Goal: Transaction & Acquisition: Book appointment/travel/reservation

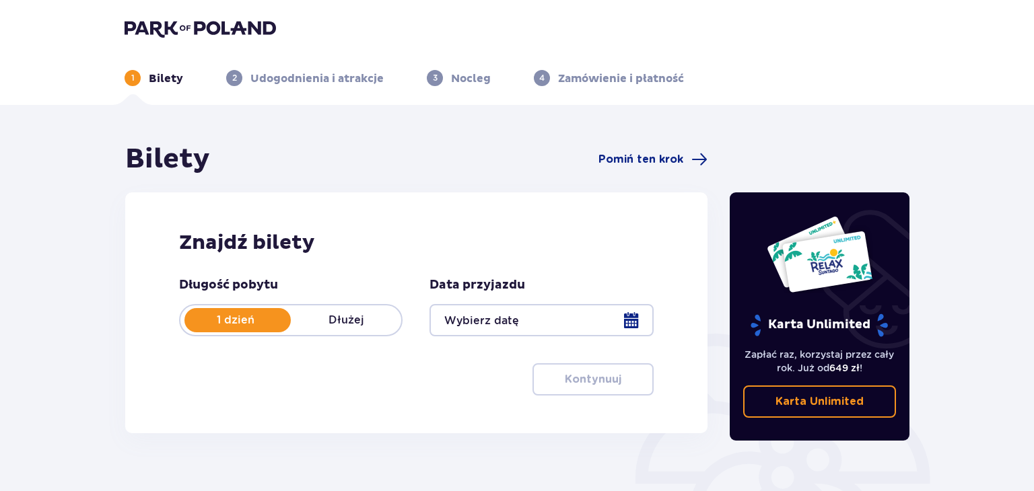
type input "[DATE]"
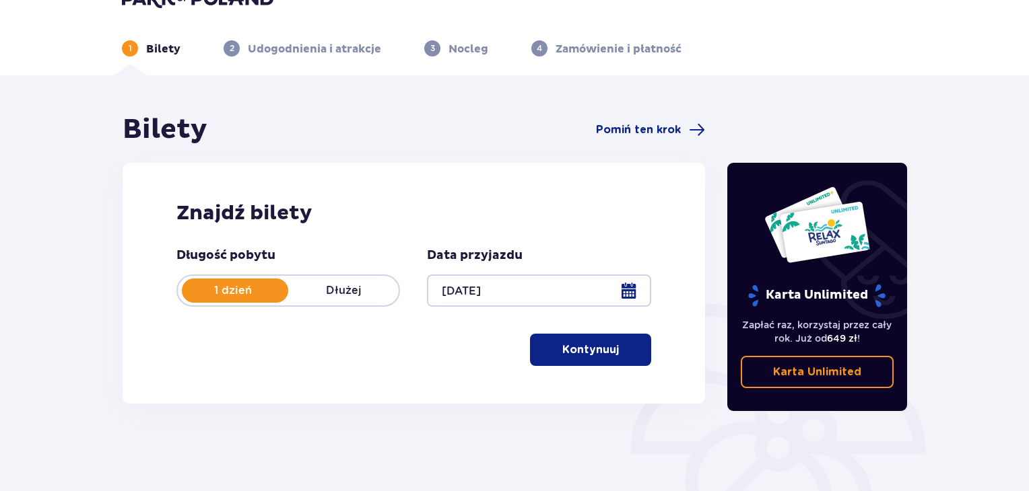
scroll to position [67, 0]
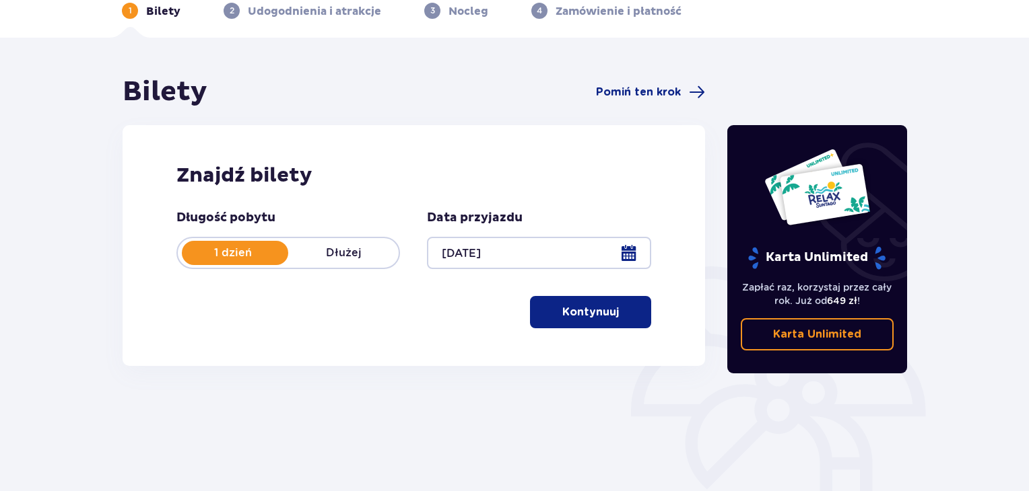
click at [604, 308] on p "Kontynuuj" at bounding box center [590, 312] width 57 height 15
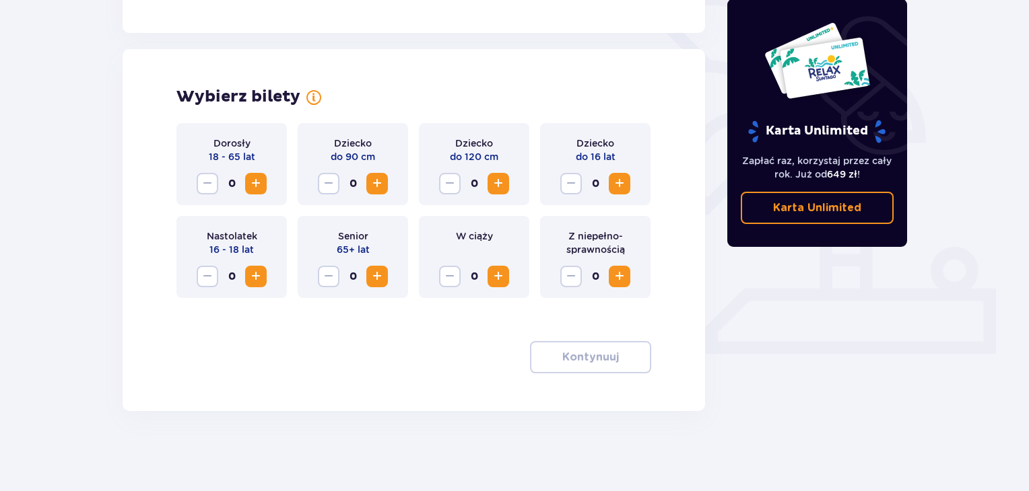
scroll to position [342, 0]
click at [252, 184] on span "Zwiększ" at bounding box center [256, 183] width 16 height 16
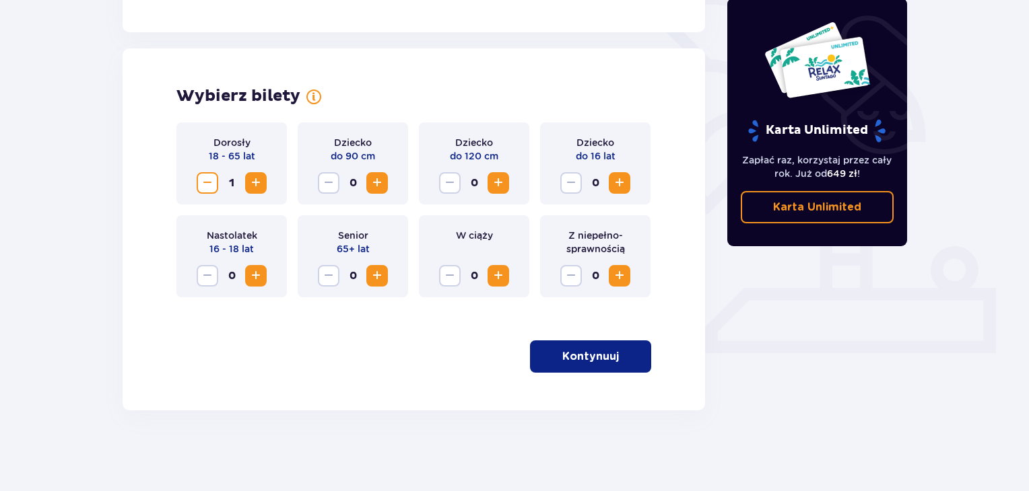
click at [252, 184] on span "Zwiększ" at bounding box center [256, 183] width 16 height 16
click at [593, 351] on p "Kontynuuj" at bounding box center [590, 356] width 57 height 15
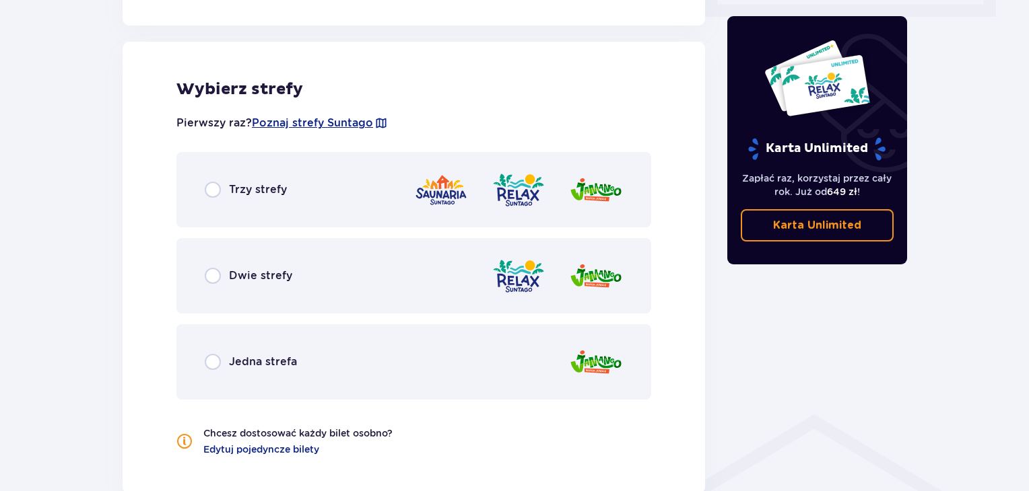
scroll to position [688, 0]
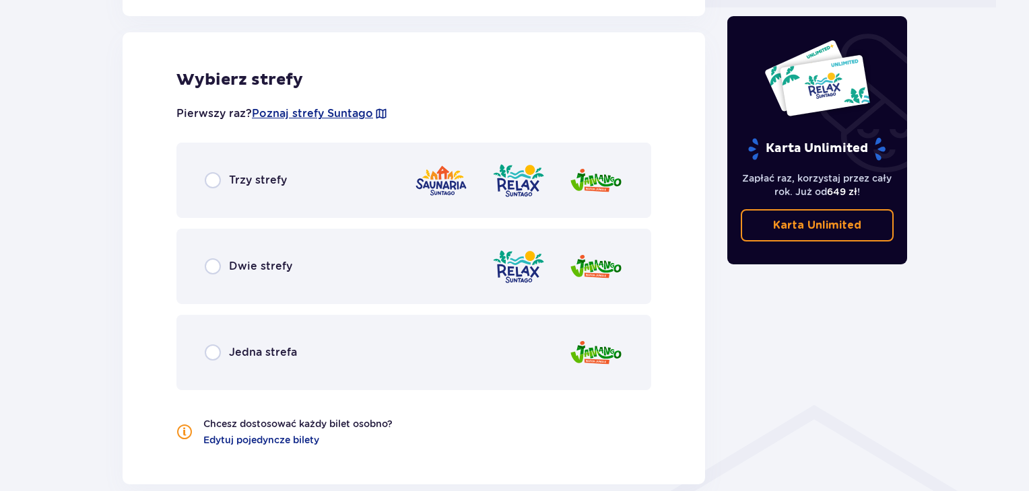
click at [224, 182] on div "Trzy strefy" at bounding box center [246, 180] width 82 height 16
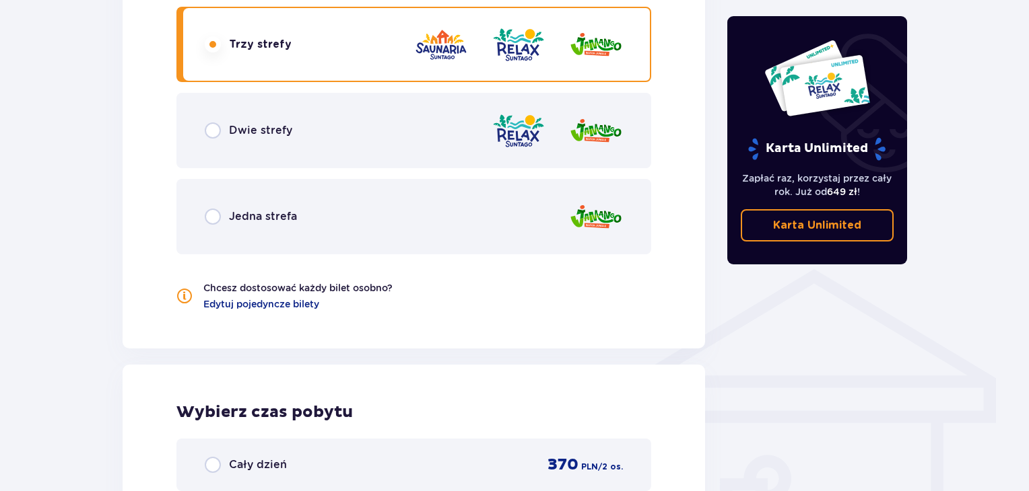
scroll to position [820, 0]
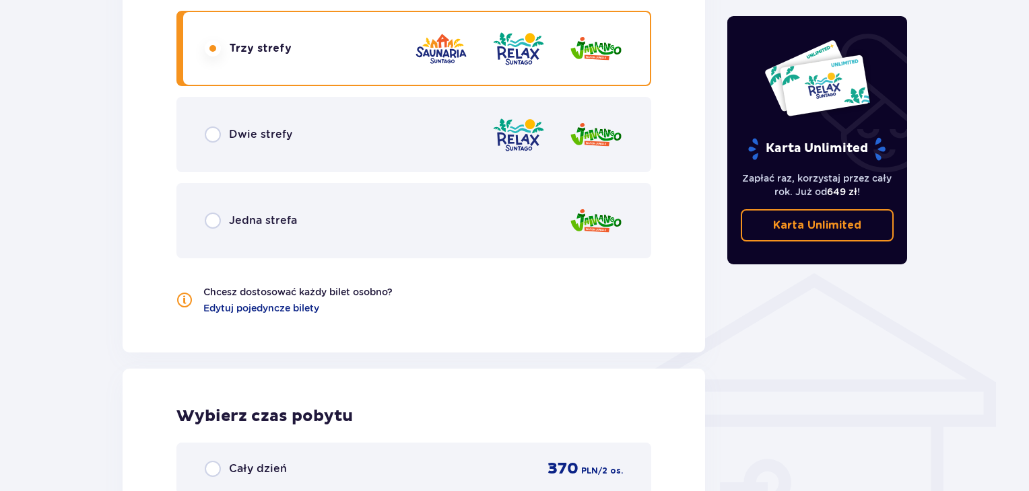
click at [215, 234] on div "Jedna strefa" at bounding box center [413, 220] width 475 height 75
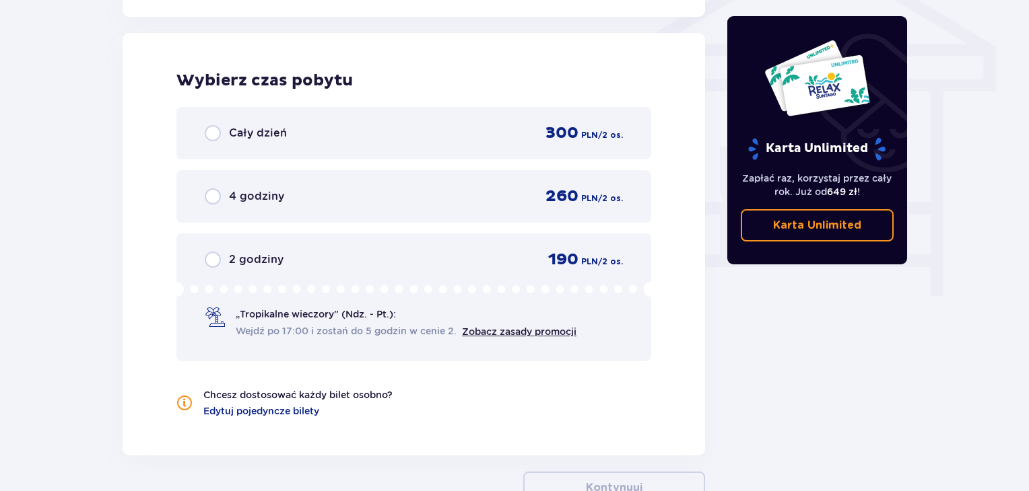
scroll to position [1157, 0]
click at [296, 186] on div "4 godziny 260 PLN / 2 os." at bounding box center [414, 196] width 418 height 20
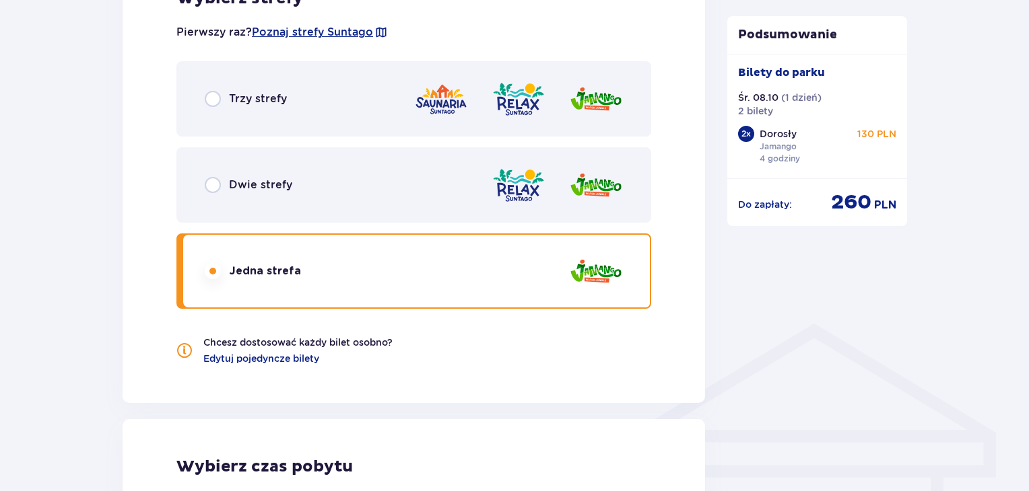
scroll to position [718, 0]
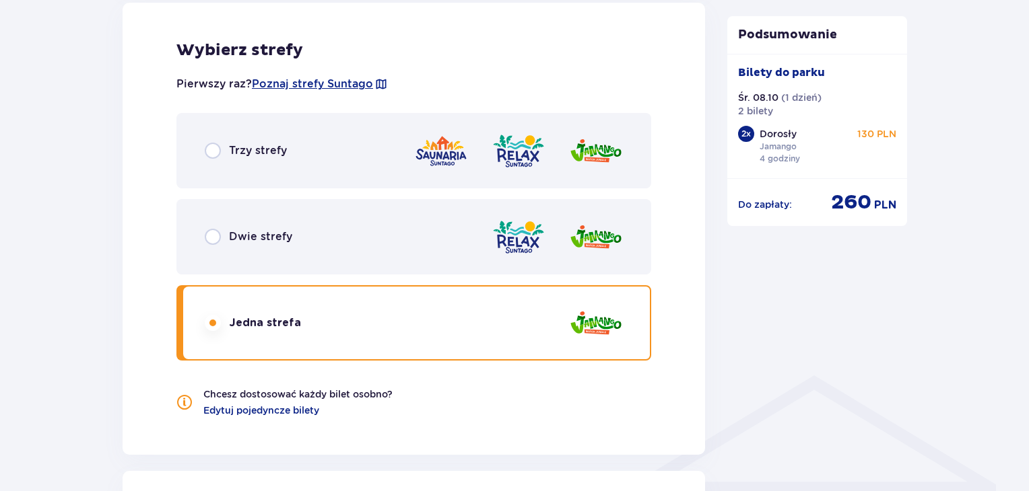
click at [760, 370] on div "Podsumowanie Dodano bilety do zamówienia Bilety do parku Śr. 08.10 ( 1 dzień ) …" at bounding box center [817, 221] width 202 height 1593
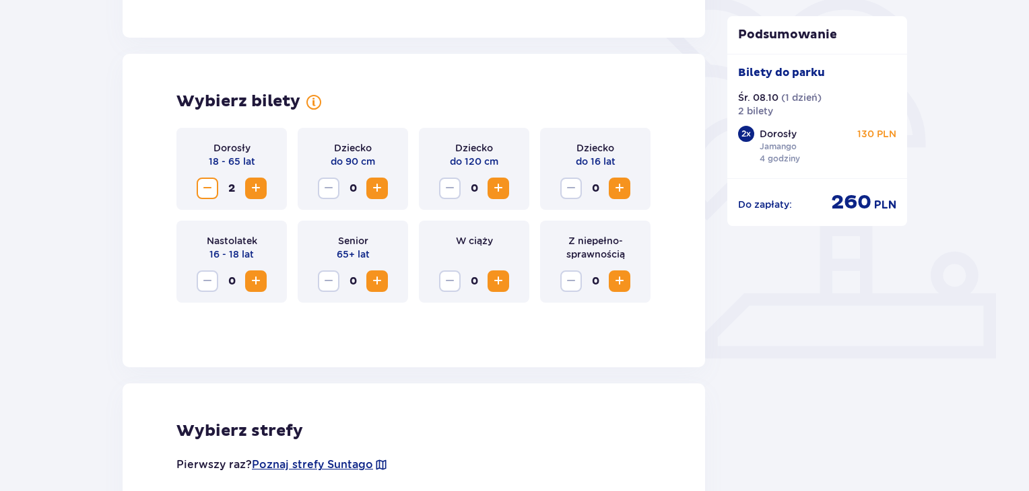
scroll to position [650, 0]
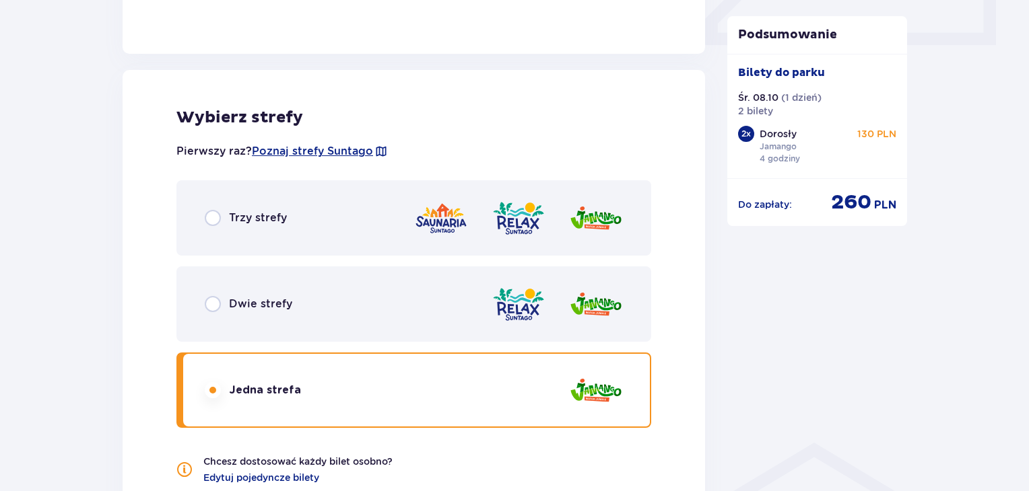
click at [316, 237] on div "Trzy strefy" at bounding box center [413, 217] width 475 height 75
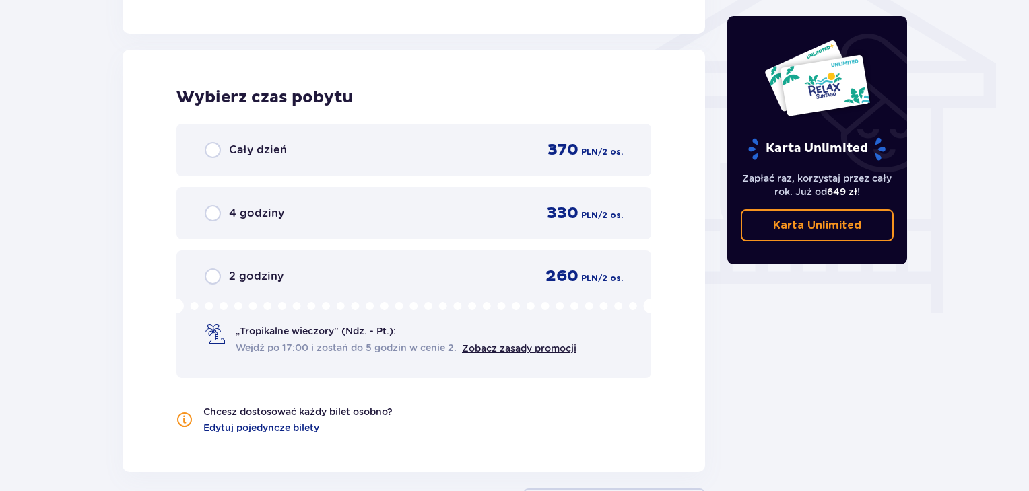
scroll to position [1145, 0]
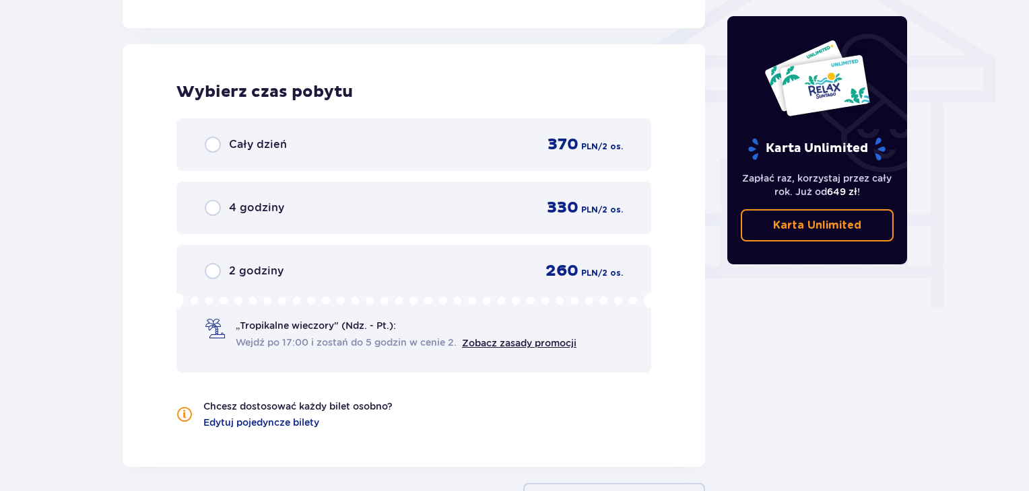
click at [259, 207] on span "4 godziny" at bounding box center [256, 208] width 55 height 15
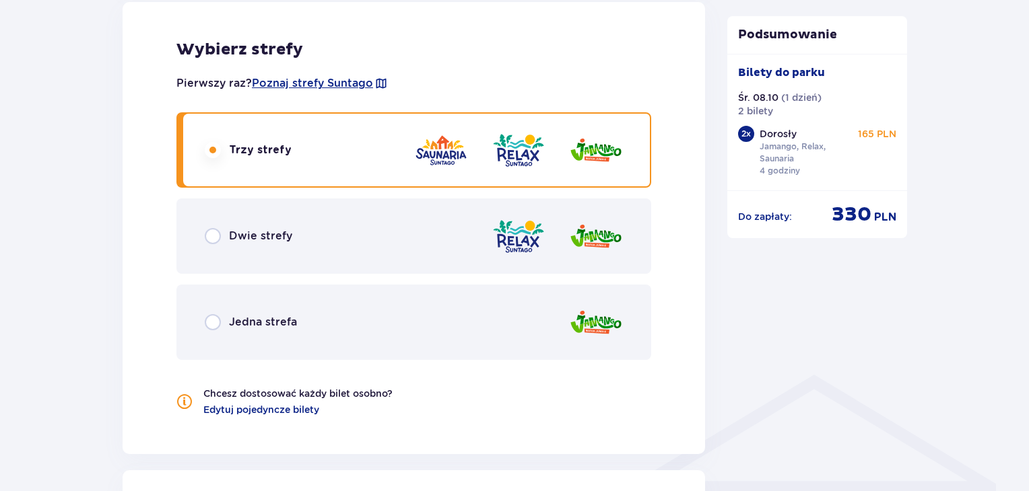
scroll to position [718, 0]
click at [455, 231] on div "Dwie strefy" at bounding box center [413, 236] width 475 height 75
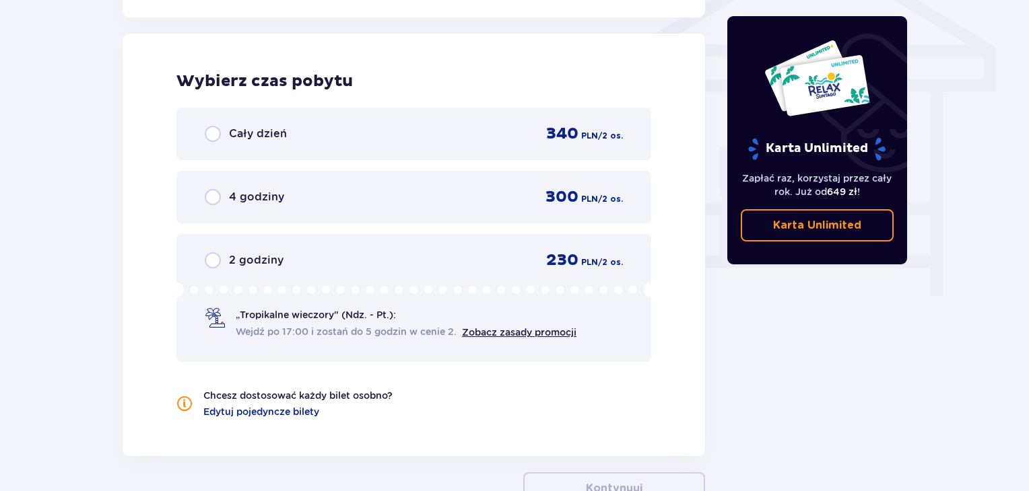
scroll to position [1157, 0]
click at [261, 201] on span "4 godziny" at bounding box center [256, 196] width 55 height 15
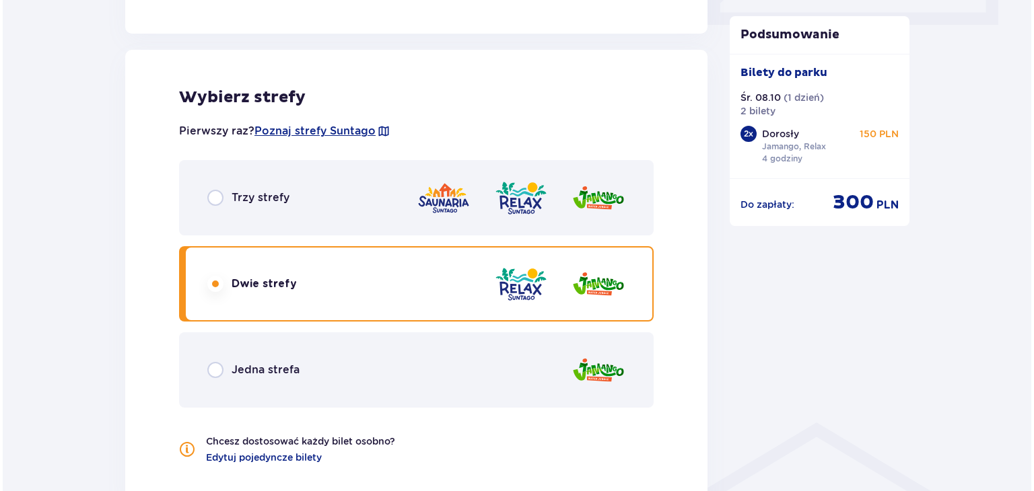
scroll to position [650, 0]
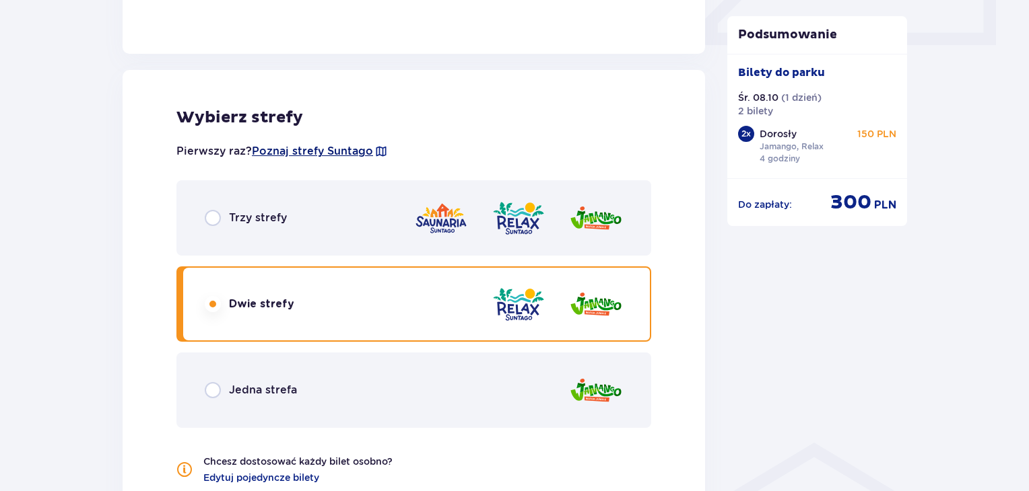
click at [316, 151] on span "Poznaj strefy Suntago" at bounding box center [312, 151] width 121 height 15
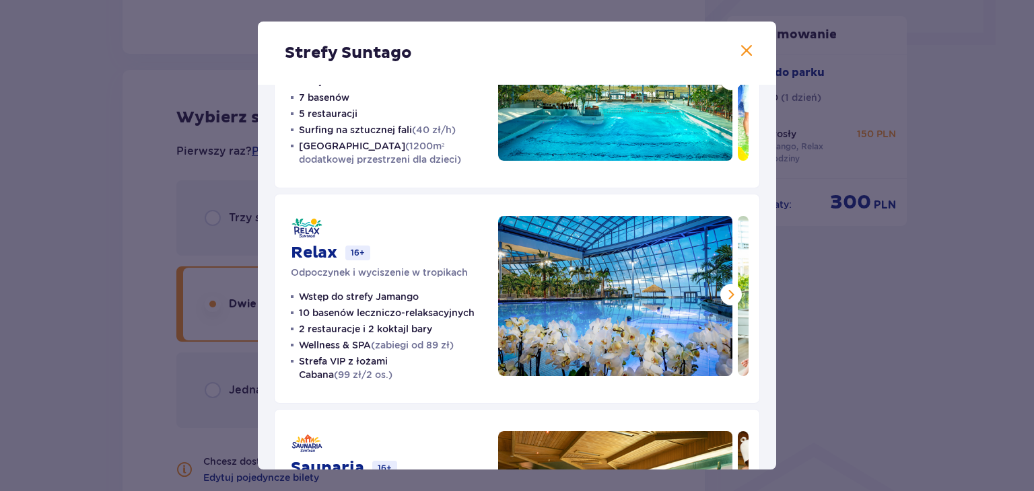
scroll to position [135, 0]
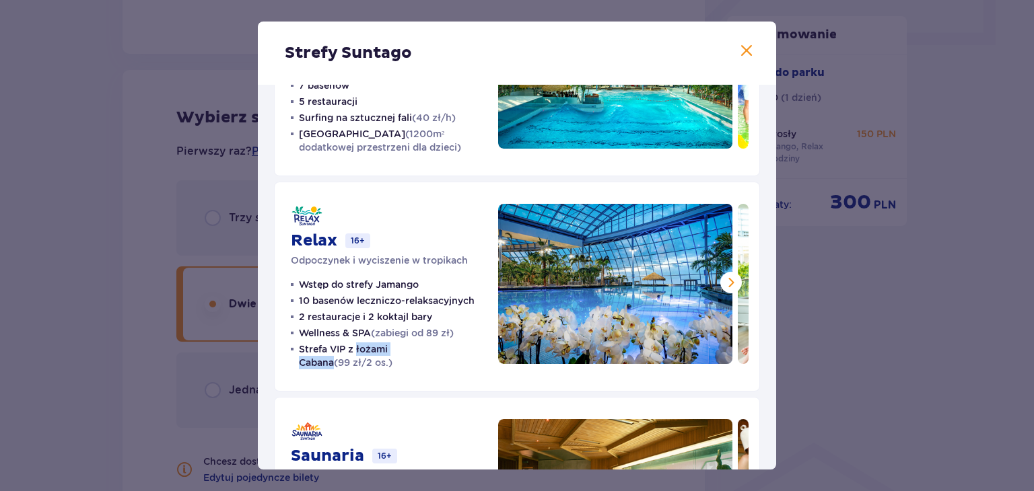
drag, startPoint x: 426, startPoint y: 350, endPoint x: 358, endPoint y: 346, distance: 68.1
click at [358, 346] on p "Strefa VIP z łożami Cabana (99 zł/2 os.)" at bounding box center [390, 356] width 183 height 27
copy p "łożami Cabana"
click at [733, 275] on span at bounding box center [731, 283] width 16 height 16
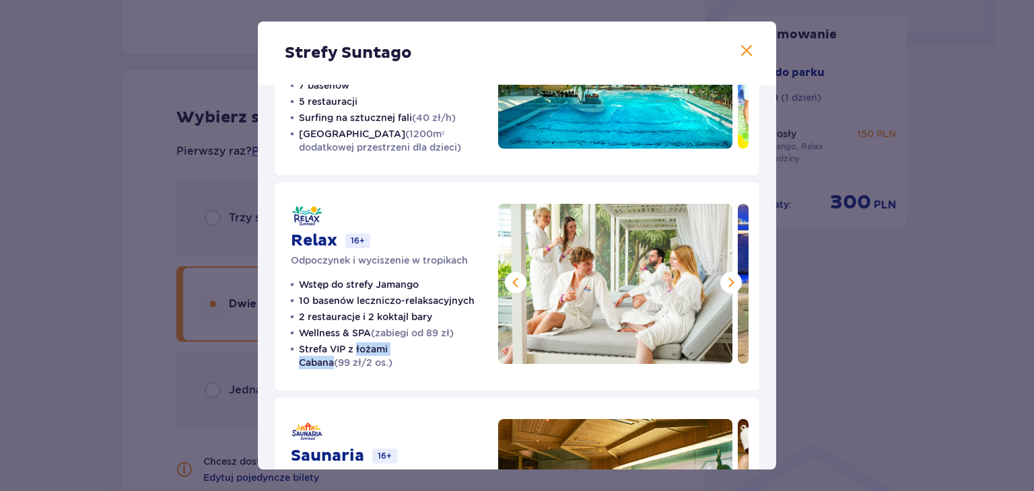
click at [732, 275] on span at bounding box center [731, 283] width 16 height 16
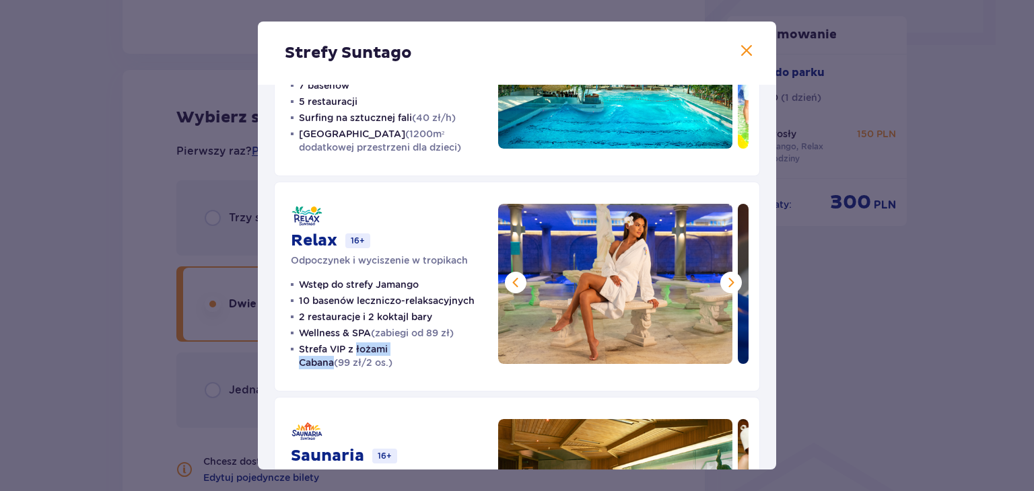
click at [732, 275] on span at bounding box center [731, 283] width 16 height 16
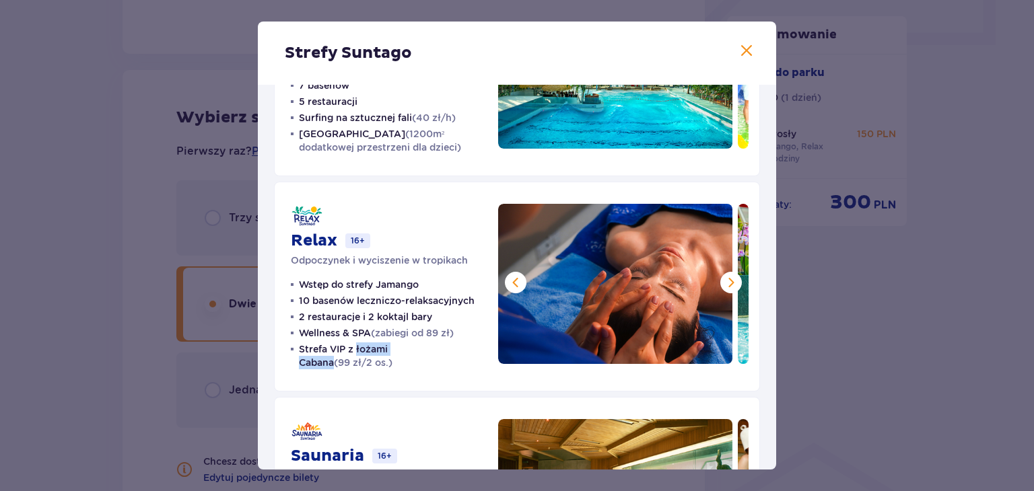
click at [732, 275] on span at bounding box center [731, 283] width 16 height 16
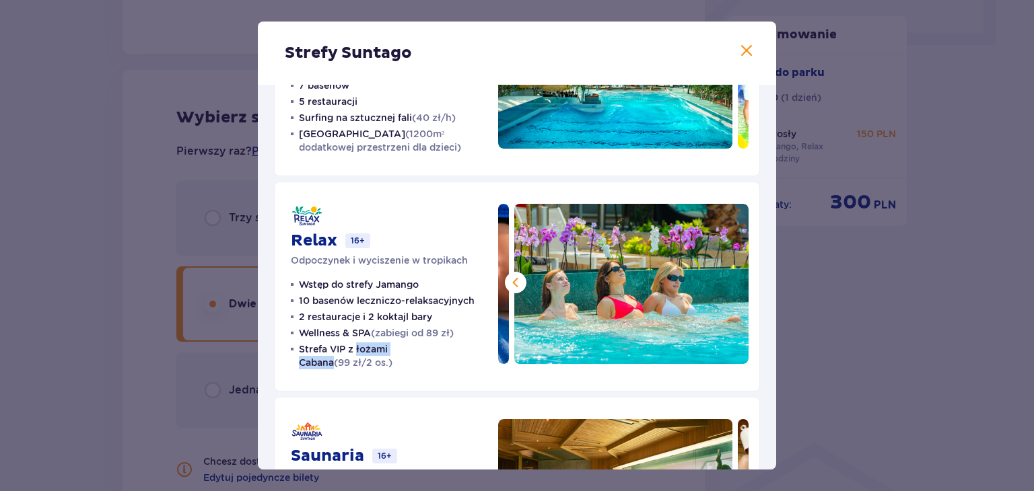
click at [732, 275] on img at bounding box center [631, 284] width 234 height 160
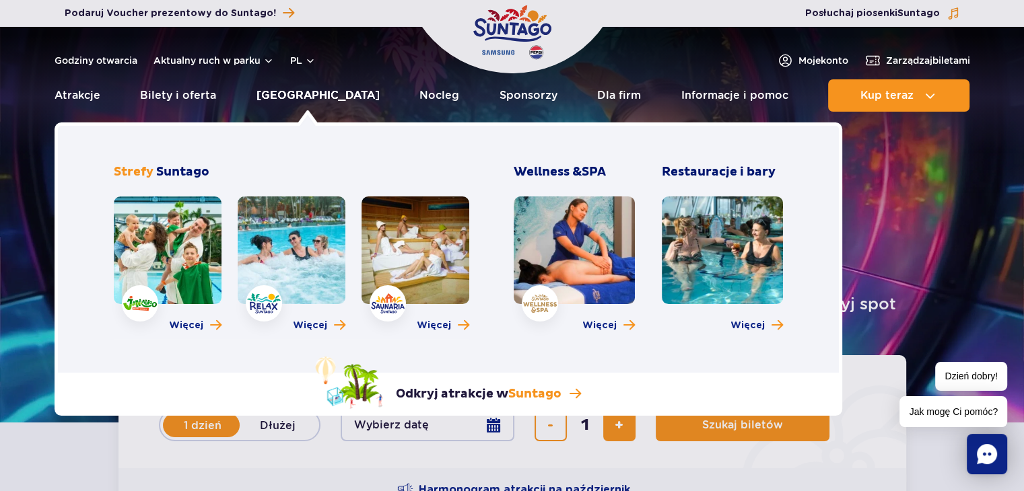
click at [288, 97] on link "[GEOGRAPHIC_DATA]" at bounding box center [318, 95] width 123 height 32
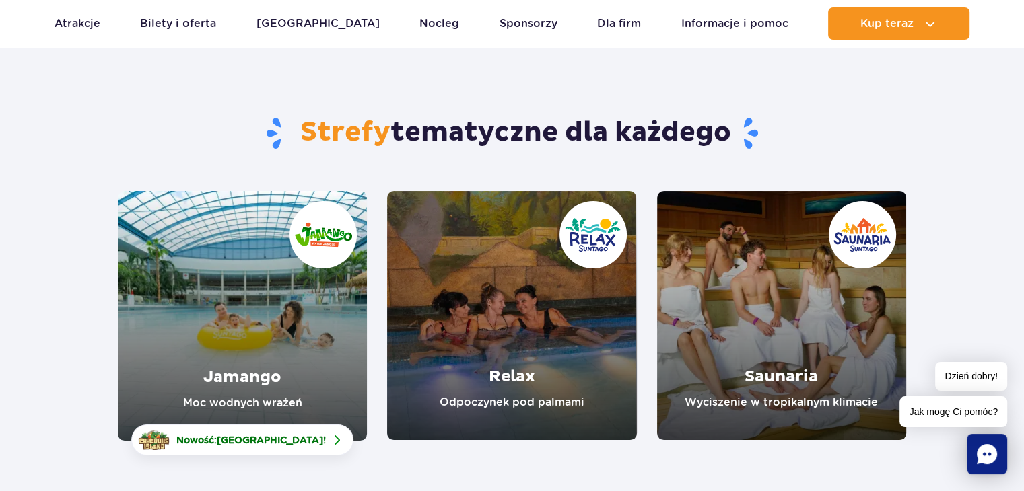
click at [275, 383] on link "Jamango" at bounding box center [242, 316] width 249 height 250
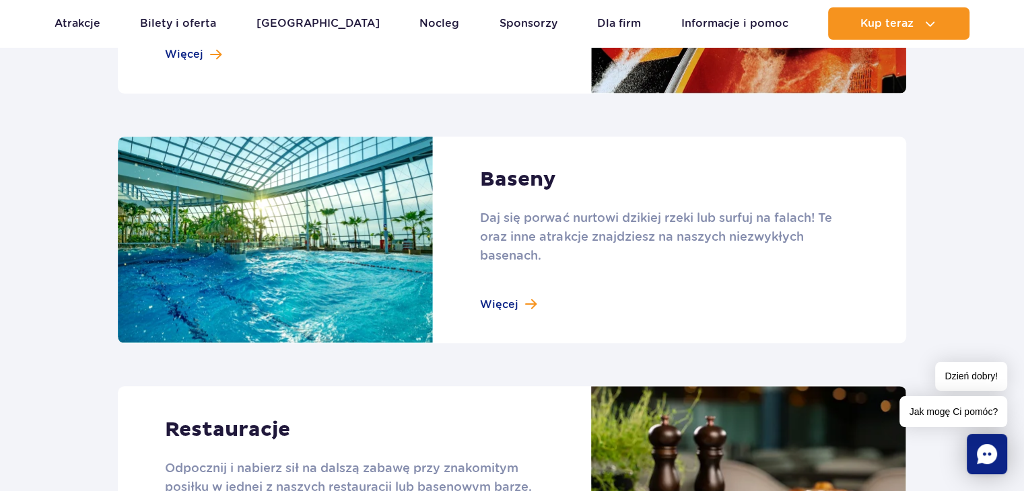
scroll to position [1347, 0]
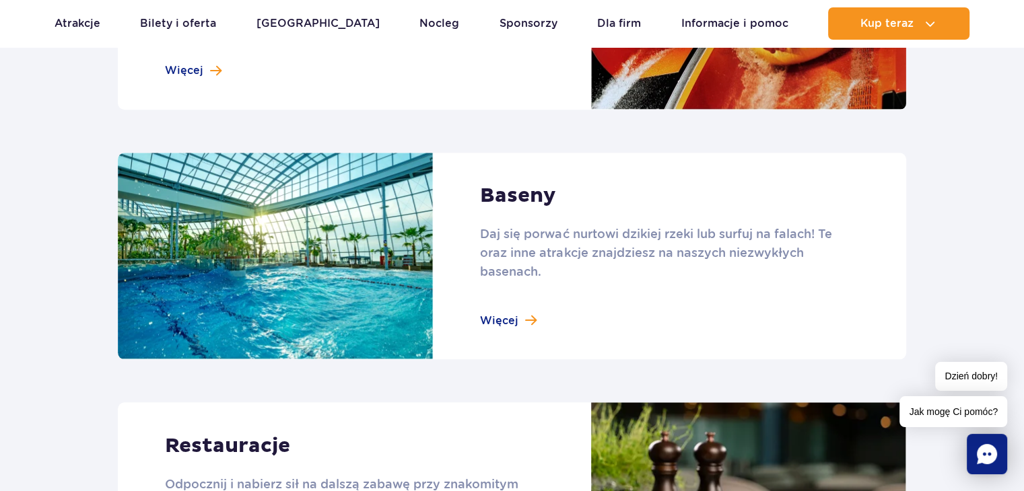
click at [511, 321] on link at bounding box center [512, 256] width 788 height 207
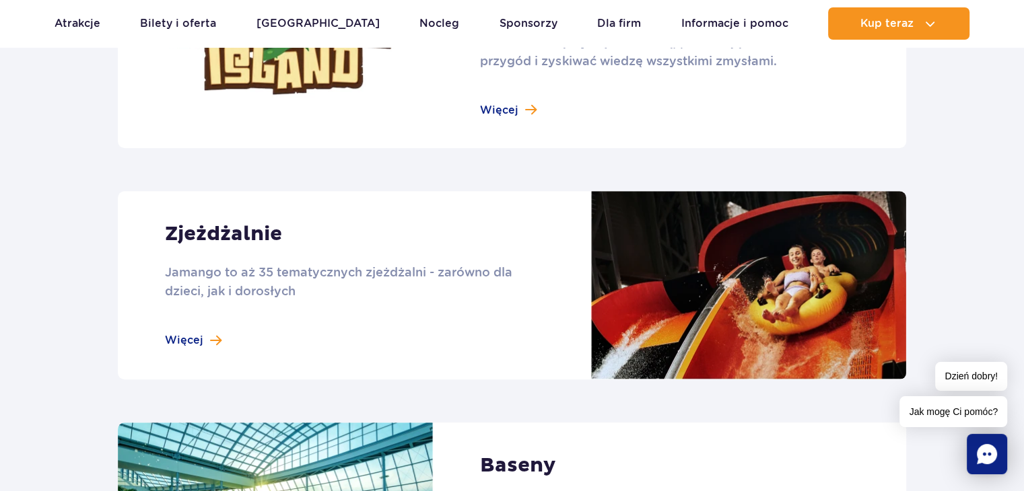
scroll to position [1077, 0]
click at [201, 333] on link at bounding box center [512, 285] width 788 height 189
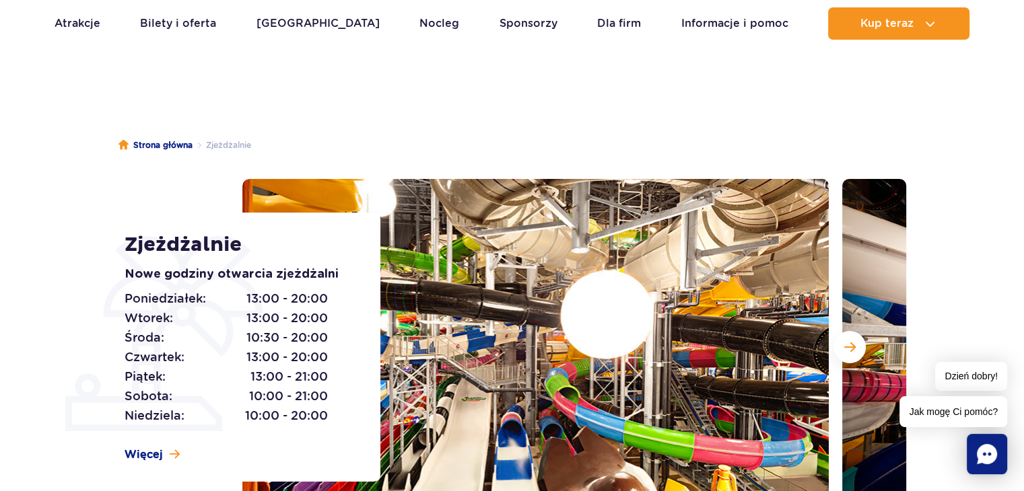
scroll to position [67, 0]
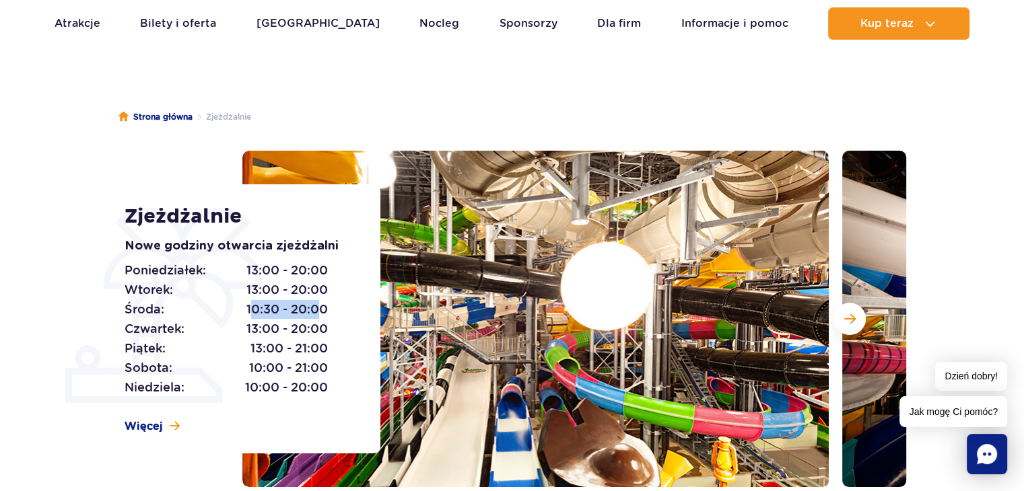
drag, startPoint x: 248, startPoint y: 312, endPoint x: 329, endPoint y: 308, distance: 80.9
click at [325, 308] on span "10:30 - 20:00" at bounding box center [286, 309] width 81 height 19
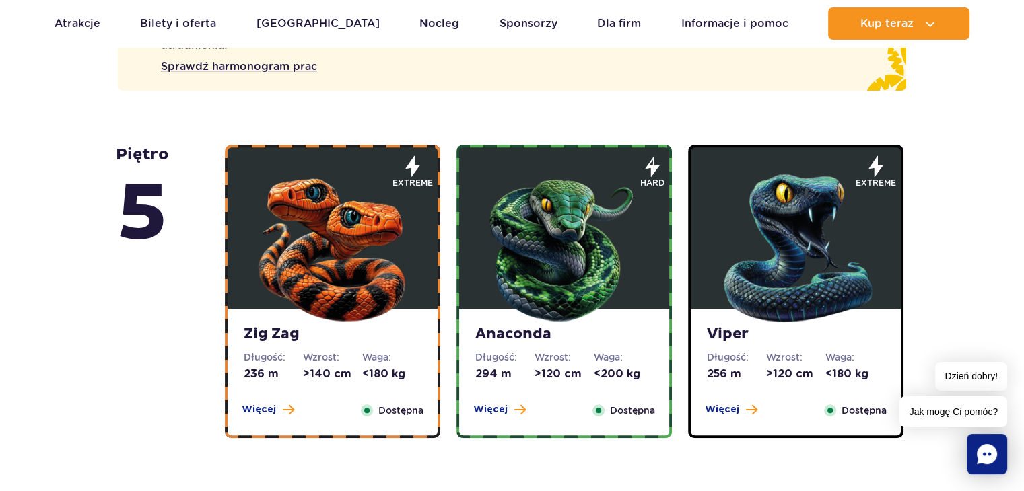
scroll to position [808, 0]
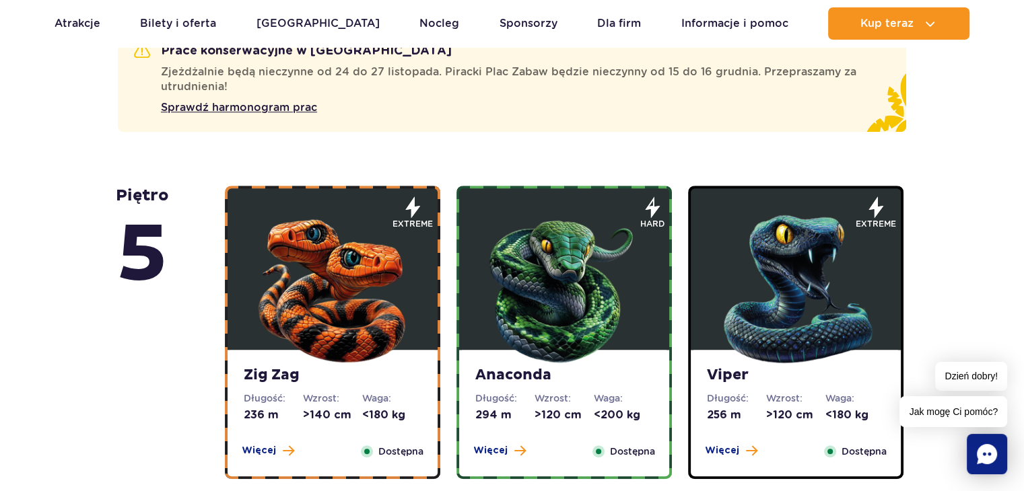
click at [274, 458] on div "Więcej Zamknij" at bounding box center [268, 451] width 69 height 15
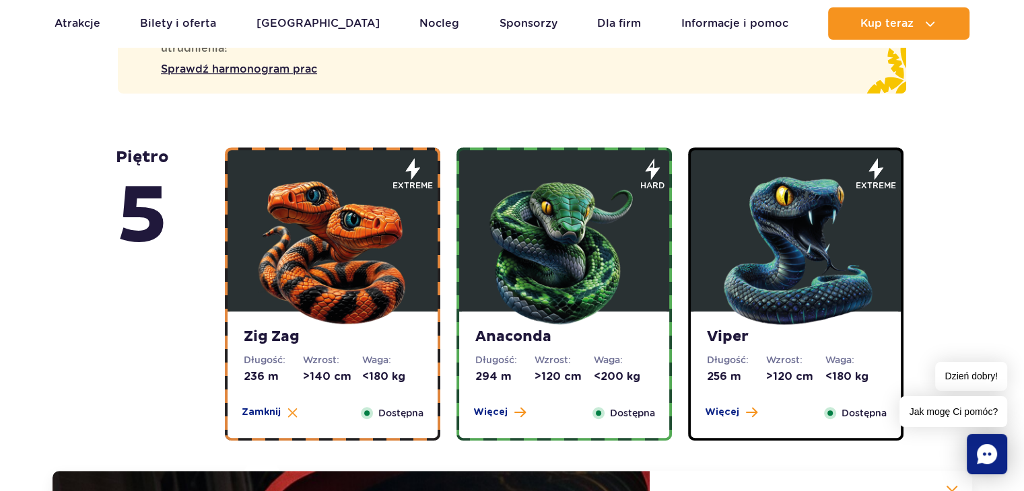
scroll to position [832, 0]
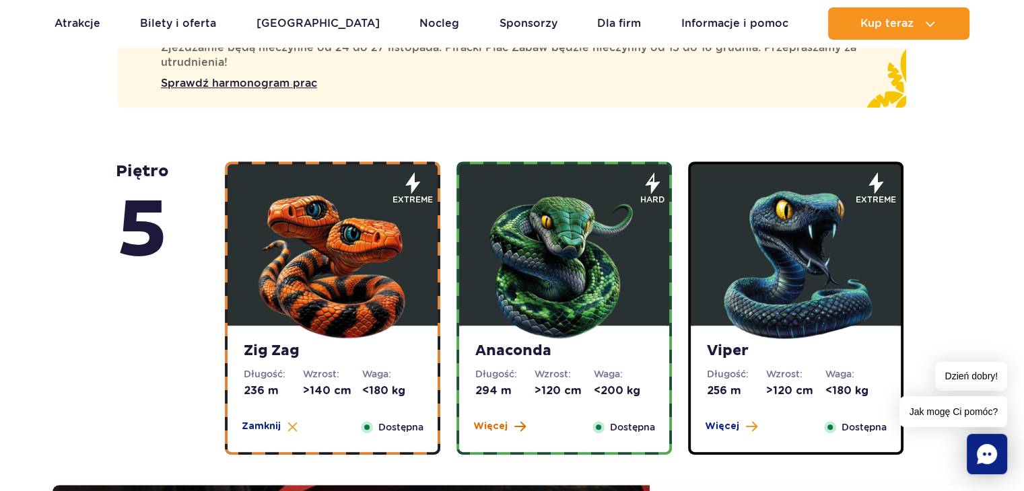
click at [497, 429] on span "Więcej" at bounding box center [490, 426] width 34 height 13
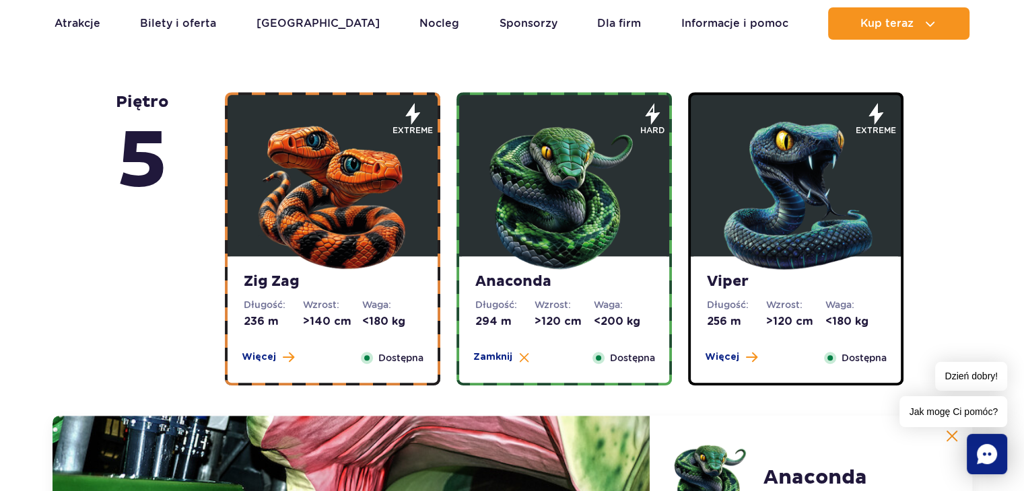
scroll to position [899, 0]
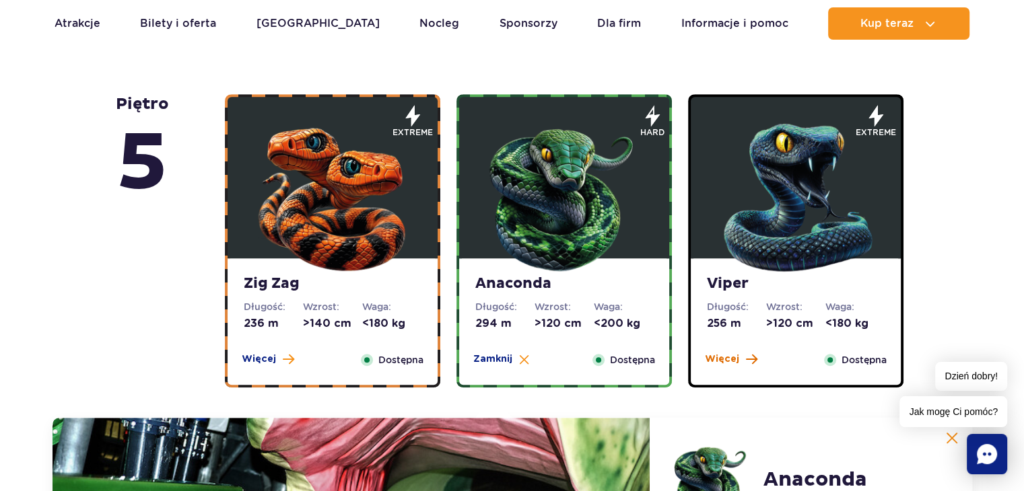
click at [735, 355] on span "Więcej" at bounding box center [722, 359] width 34 height 13
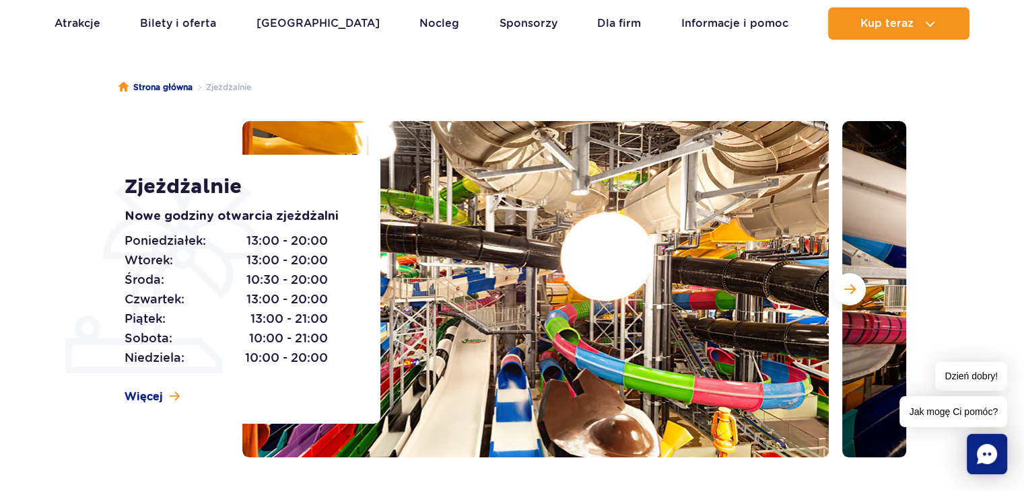
scroll to position [92, 0]
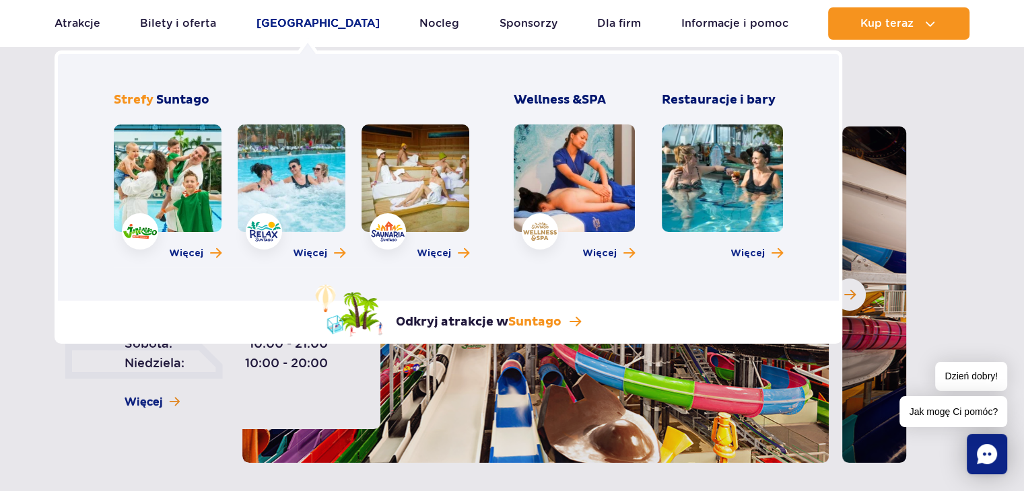
click at [307, 20] on link "Poznaj park" at bounding box center [318, 23] width 123 height 32
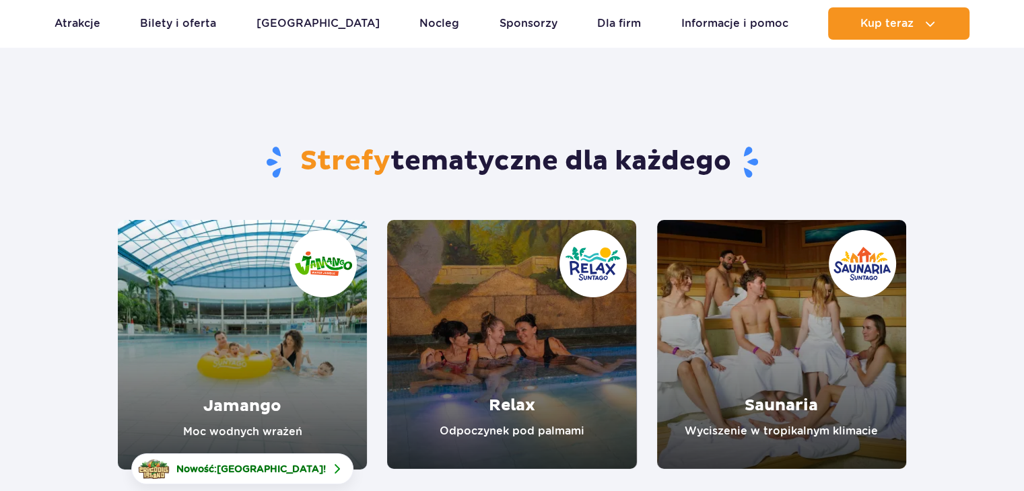
scroll to position [135, 0]
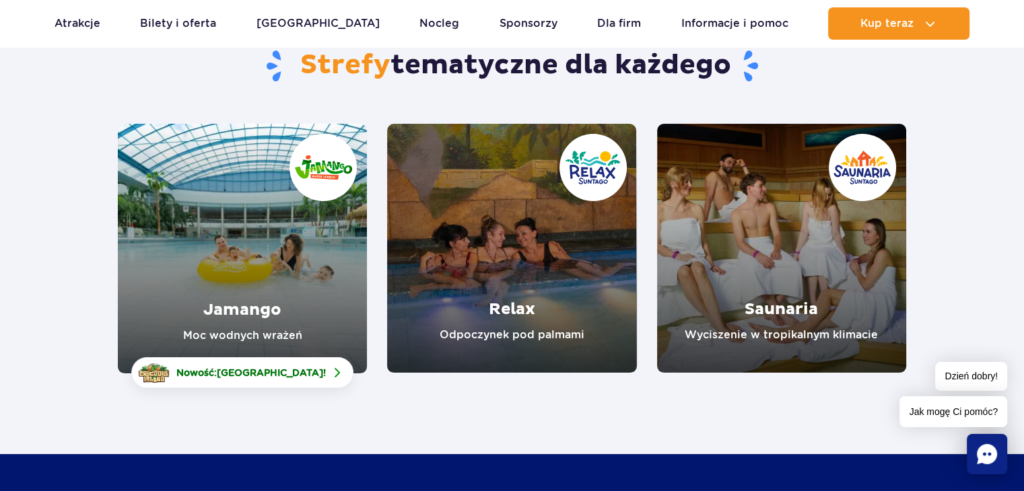
click at [550, 258] on link "Relax" at bounding box center [511, 248] width 249 height 249
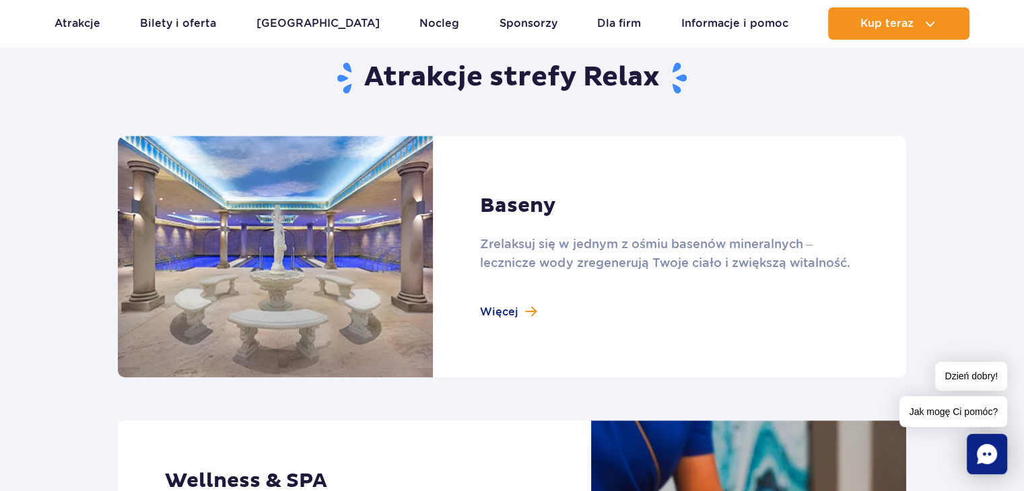
scroll to position [875, 0]
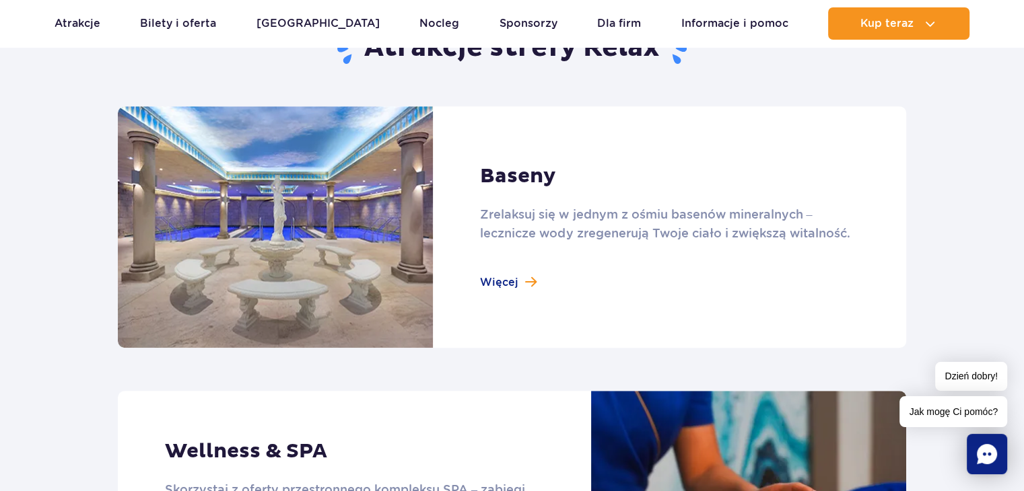
click at [503, 283] on link at bounding box center [512, 227] width 788 height 242
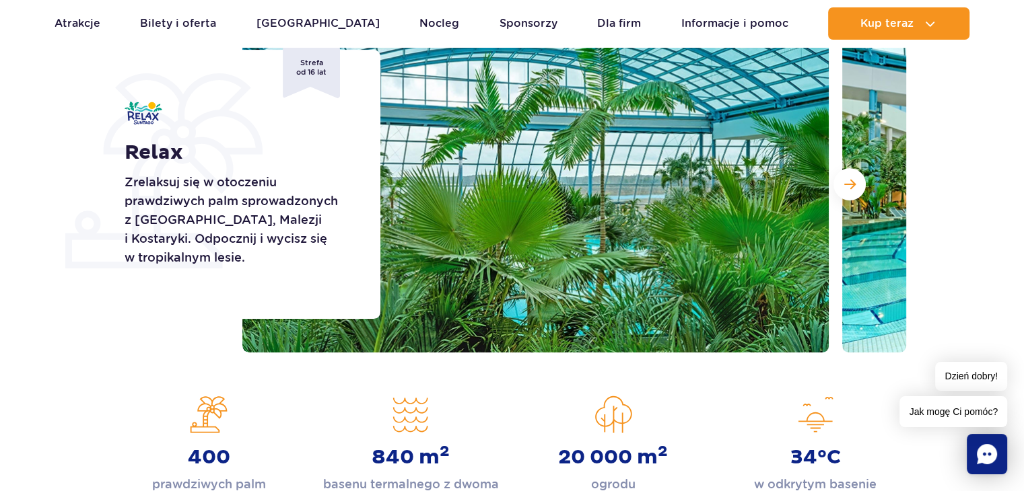
scroll to position [0, 0]
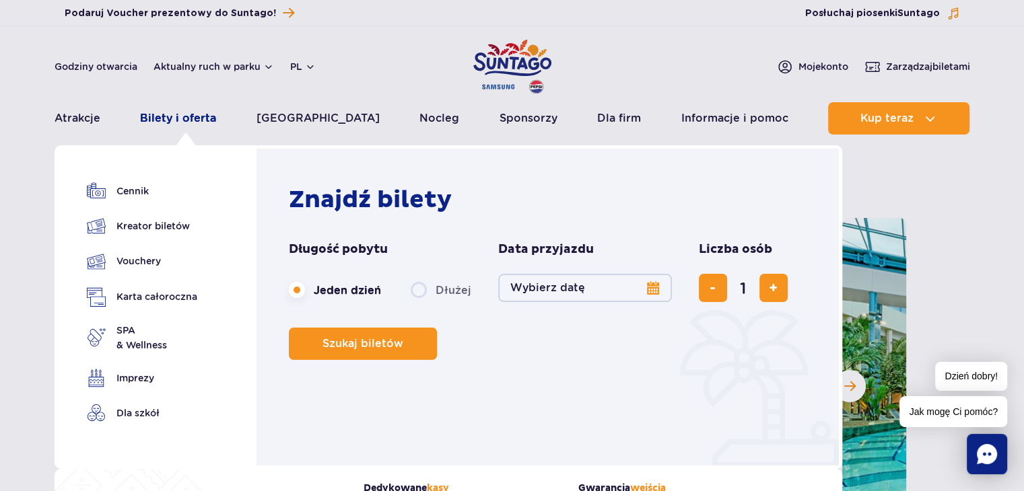
click at [197, 122] on link "Bilety i oferta" at bounding box center [178, 118] width 76 height 32
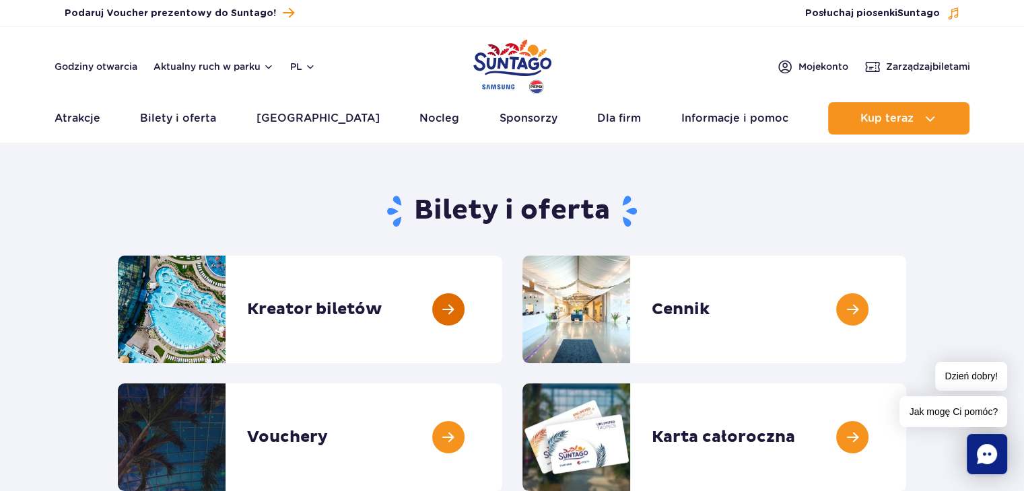
click at [502, 310] on link at bounding box center [502, 310] width 0 height 108
click at [190, 126] on link "Bilety i oferta" at bounding box center [178, 118] width 76 height 32
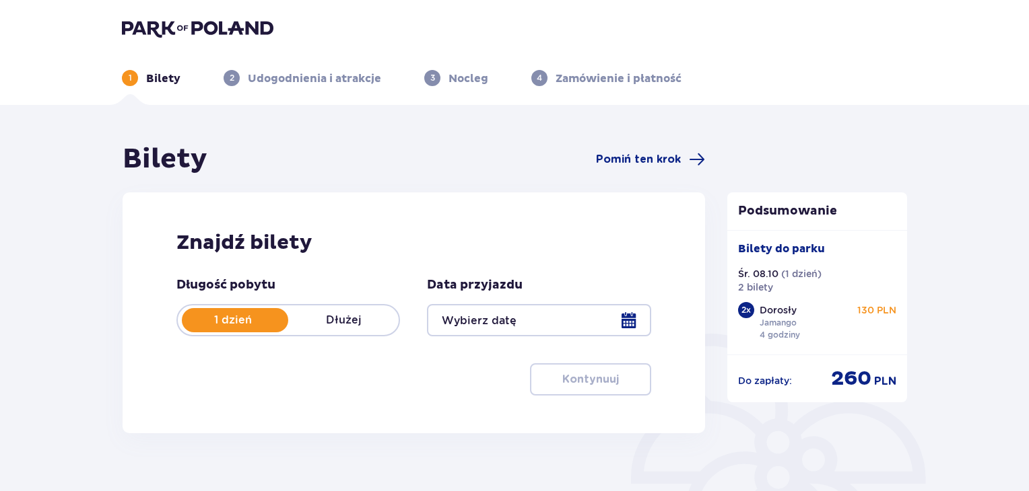
type input "[DATE]"
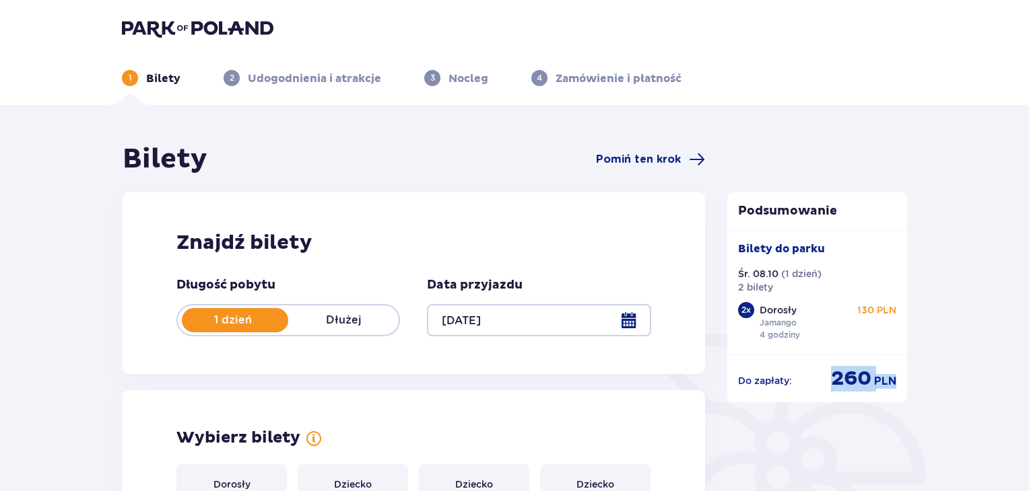
drag, startPoint x: 824, startPoint y: 376, endPoint x: 932, endPoint y: 376, distance: 107.7
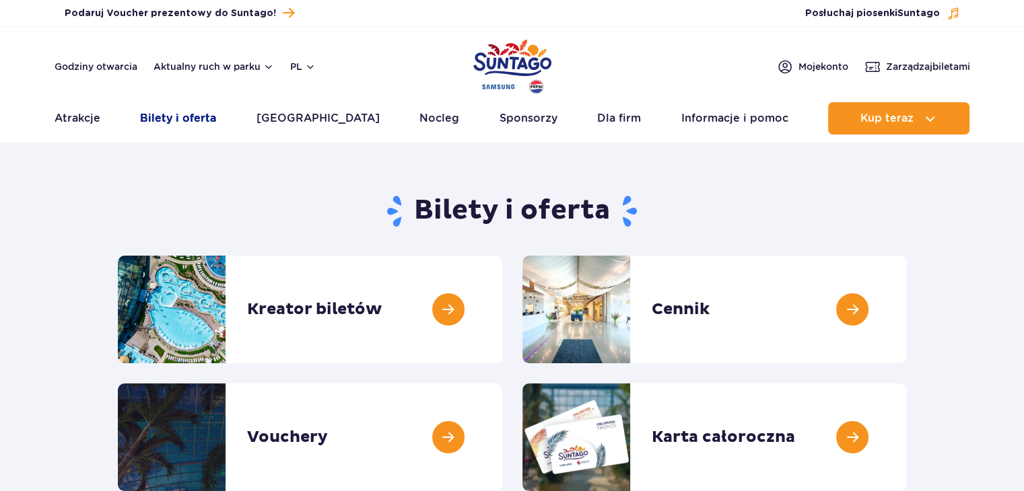
drag, startPoint x: 0, startPoint y: 0, endPoint x: 192, endPoint y: 122, distance: 227.3
click at [192, 122] on link "Bilety i oferta" at bounding box center [178, 118] width 76 height 32
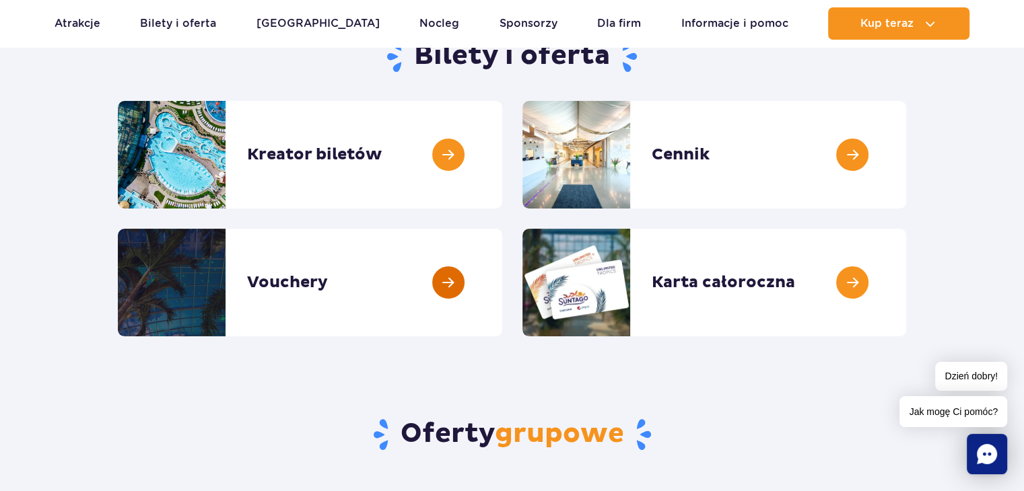
scroll to position [135, 0]
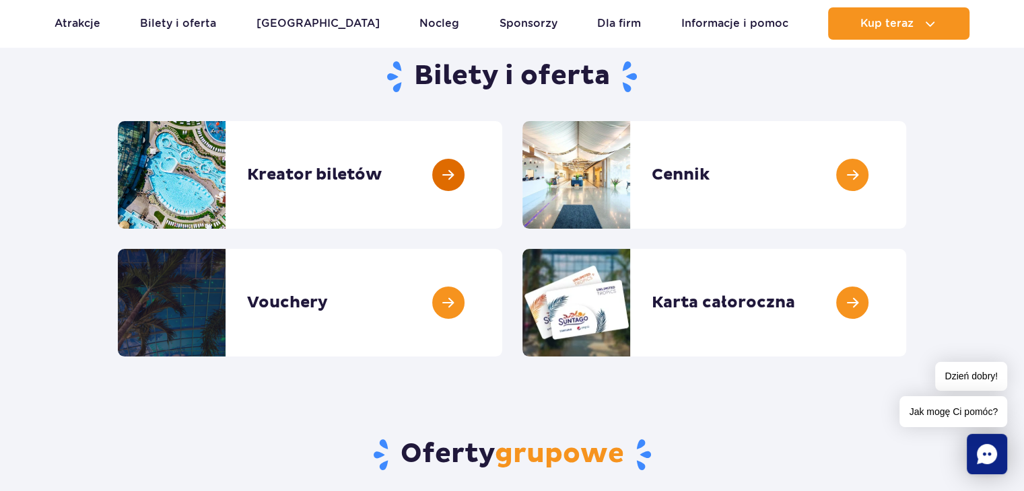
click at [502, 171] on link at bounding box center [502, 175] width 0 height 108
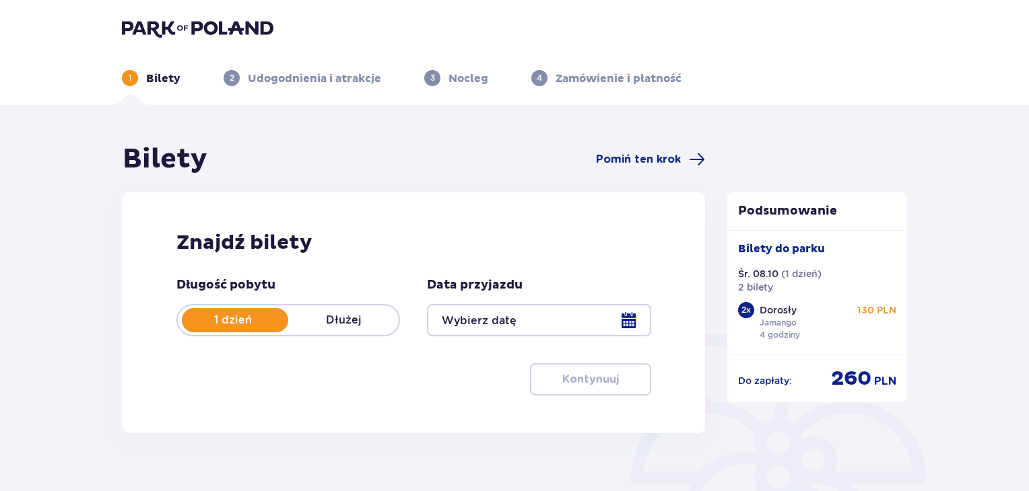
type input "[DATE]"
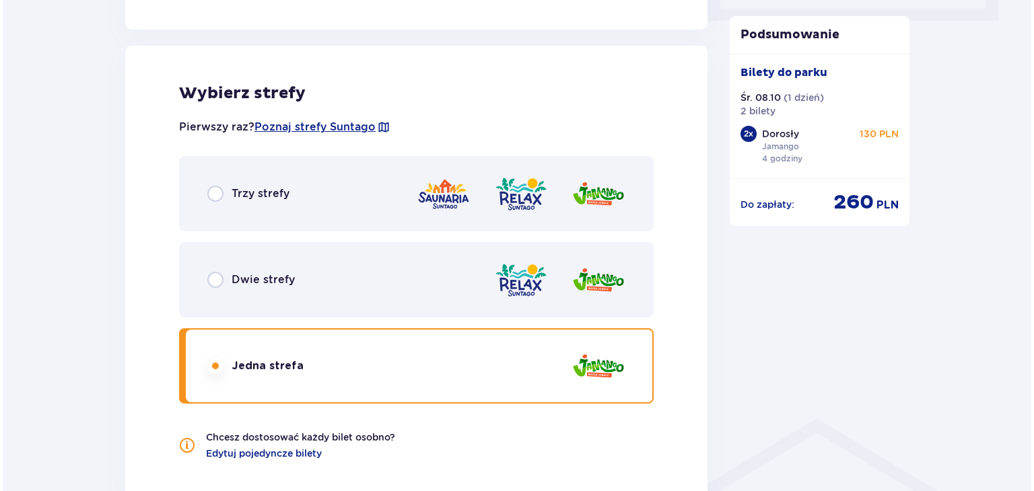
scroll to position [673, 0]
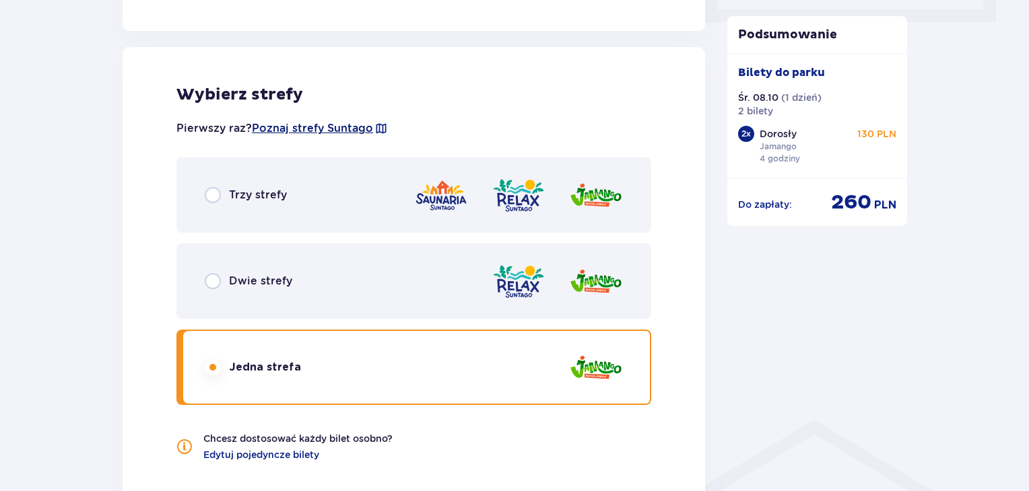
click at [312, 131] on span "Poznaj strefy Suntago" at bounding box center [312, 128] width 121 height 15
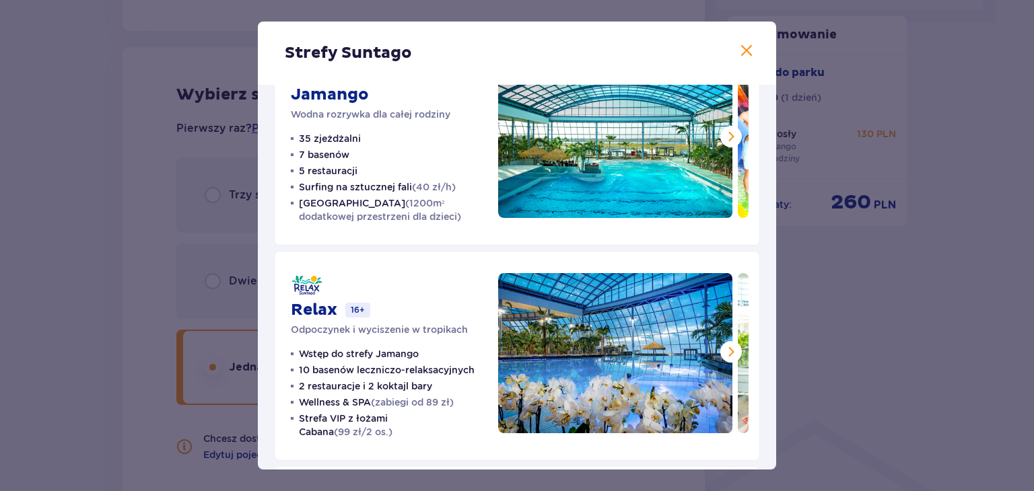
scroll to position [67, 0]
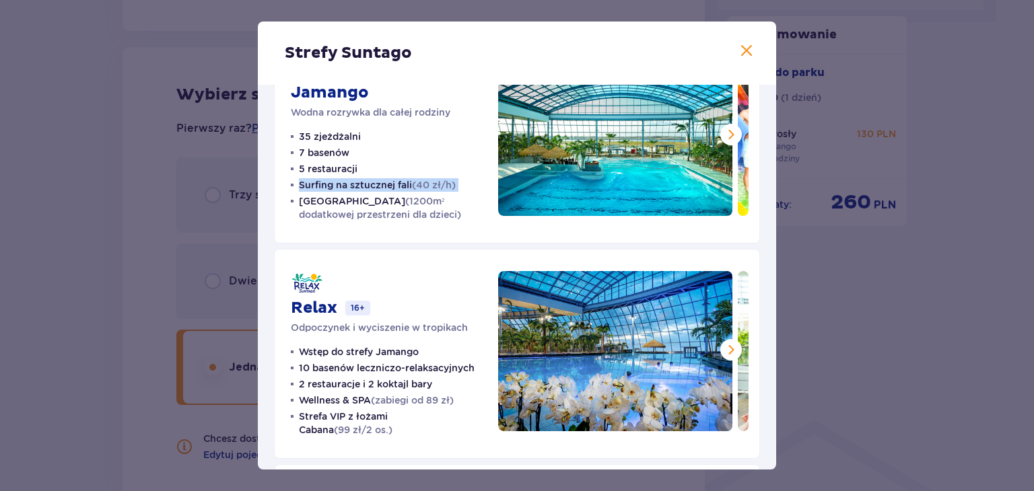
drag, startPoint x: 301, startPoint y: 189, endPoint x: 482, endPoint y: 168, distance: 182.4
click at [481, 173] on div "Jamango Wodna rozrywka dla całej rodziny 35 zjeżdżalni 7 basenów 5 restauracji …" at bounding box center [517, 139] width 486 height 210
drag, startPoint x: 304, startPoint y: 152, endPoint x: 351, endPoint y: 152, distance: 47.1
click at [351, 152] on ul "35 zjeżdżalni 7 basenów 5 restauracji Surfing na sztucznej fali (40 zł/h) Croco…" at bounding box center [386, 176] width 191 height 92
drag, startPoint x: 307, startPoint y: 174, endPoint x: 355, endPoint y: 176, distance: 47.8
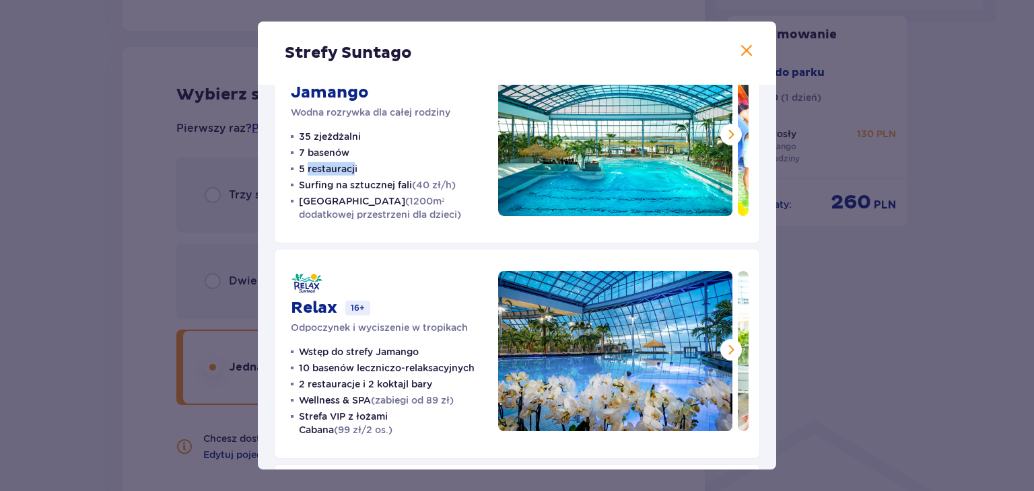
click at [355, 176] on ul "35 zjeżdżalni 7 basenów 5 restauracji Surfing na sztucznej fali (40 zł/h) Croco…" at bounding box center [386, 176] width 191 height 92
drag, startPoint x: 304, startPoint y: 184, endPoint x: 434, endPoint y: 180, distance: 130.7
click at [434, 180] on p "Surfing na sztucznej fali (40 zł/h)" at bounding box center [377, 184] width 157 height 13
click at [729, 132] on span at bounding box center [731, 135] width 16 height 16
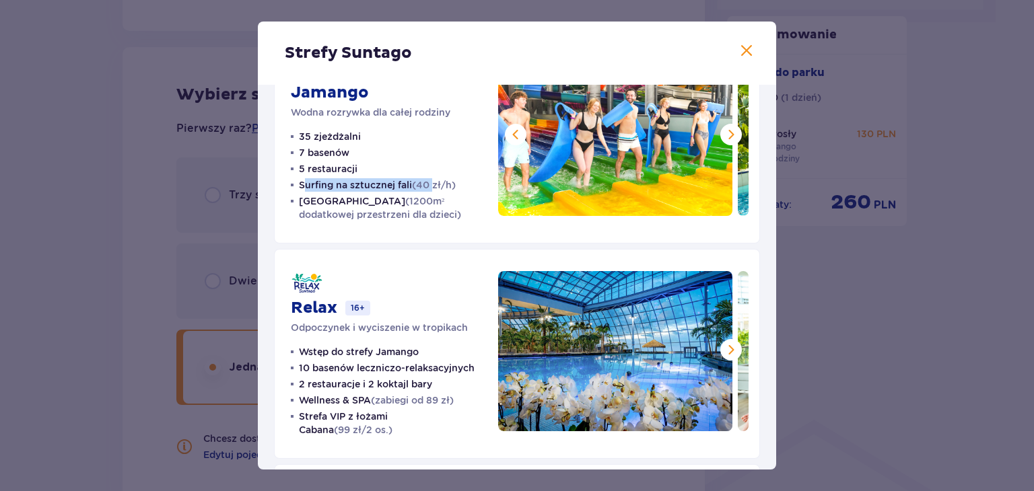
click at [726, 136] on span at bounding box center [731, 135] width 16 height 16
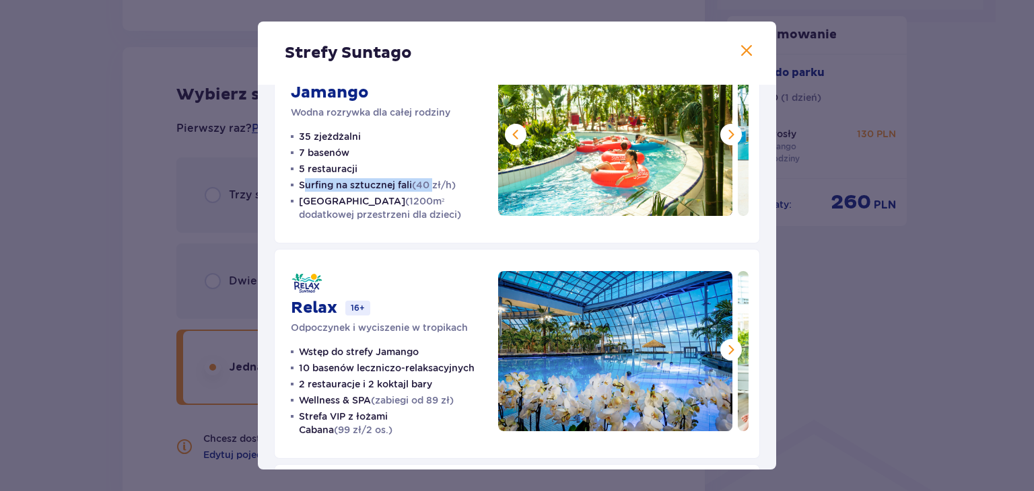
click at [726, 136] on span at bounding box center [731, 135] width 16 height 16
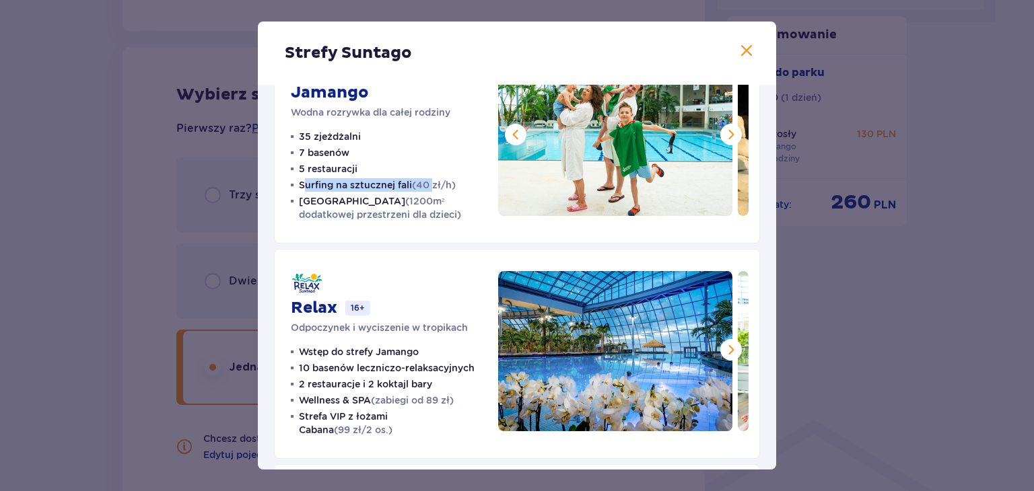
click at [726, 136] on span at bounding box center [731, 135] width 16 height 16
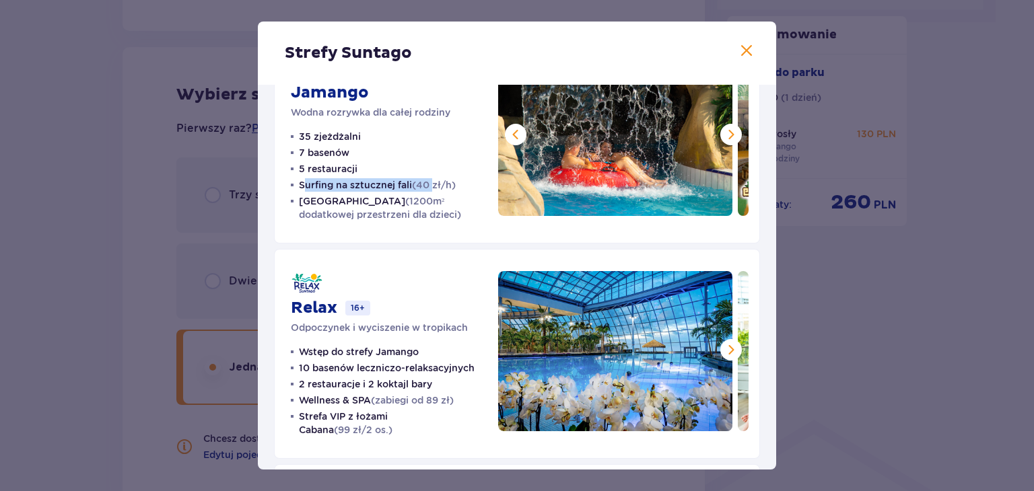
click at [726, 136] on span at bounding box center [731, 135] width 16 height 16
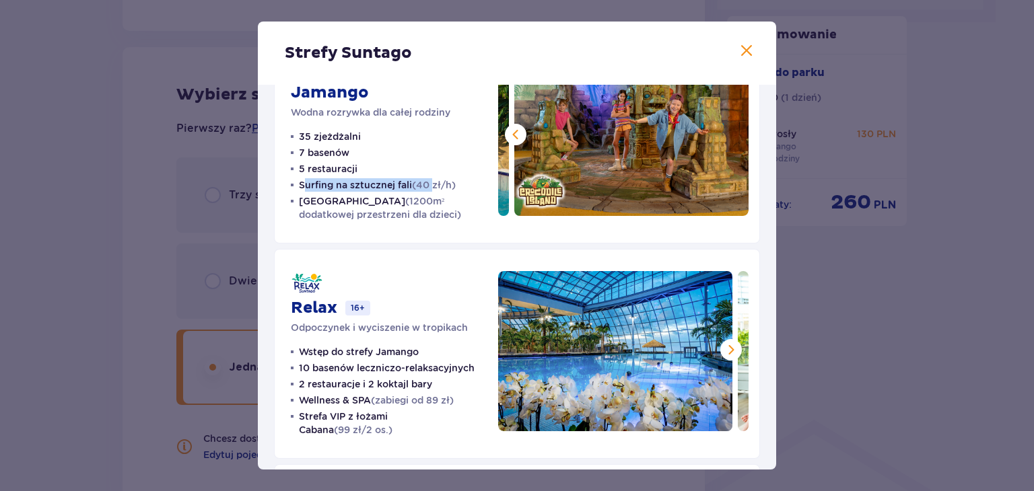
click at [726, 136] on img at bounding box center [631, 136] width 234 height 160
click at [326, 184] on p "Surfing na sztucznej fali (40 zł/h)" at bounding box center [377, 184] width 157 height 13
drag, startPoint x: 300, startPoint y: 132, endPoint x: 352, endPoint y: 135, distance: 52.6
click at [355, 133] on p "35 zjeżdżalni" at bounding box center [330, 136] width 62 height 13
drag, startPoint x: 298, startPoint y: 184, endPoint x: 412, endPoint y: 189, distance: 114.6
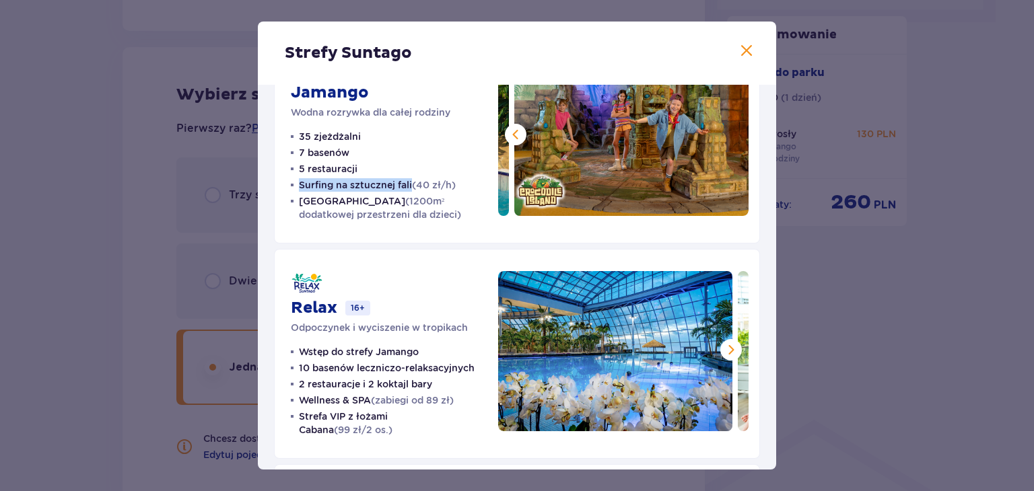
click at [412, 189] on li "Surfing na sztucznej fali (40 zł/h)" at bounding box center [373, 184] width 165 height 13
copy p "Surfing na sztucznej fali"
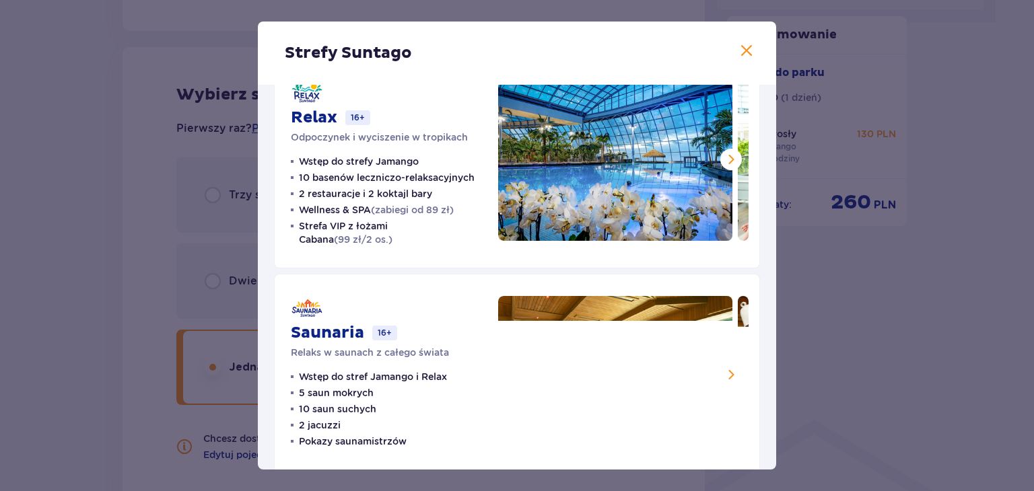
scroll to position [281, 0]
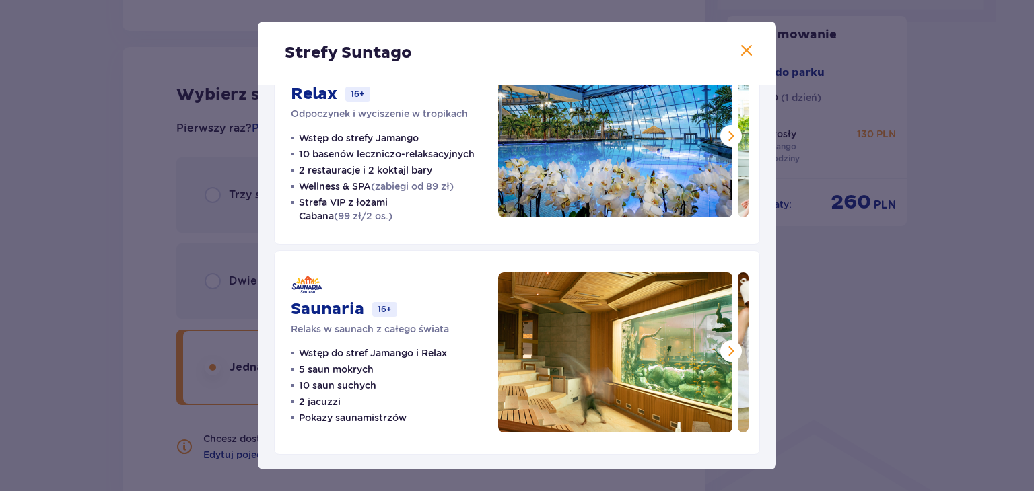
click at [727, 353] on span at bounding box center [731, 351] width 16 height 16
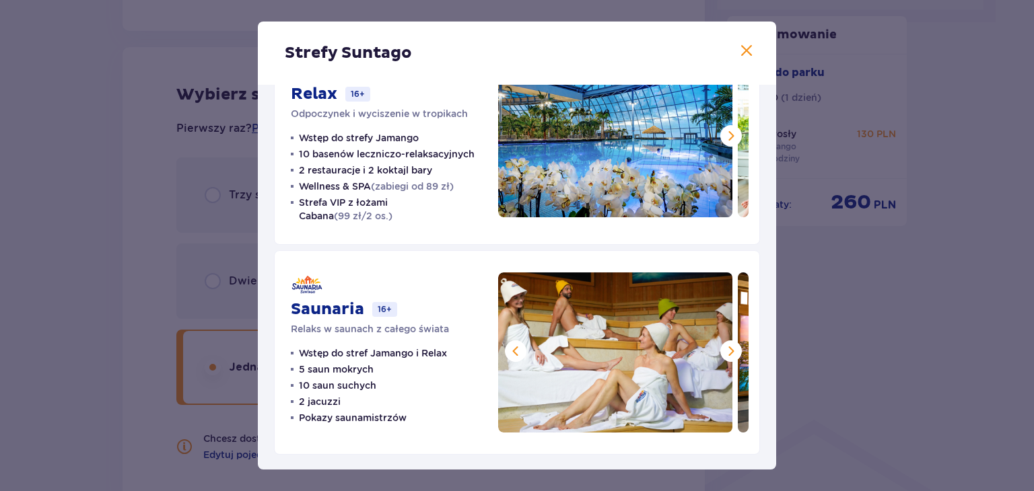
click at [732, 356] on span at bounding box center [731, 351] width 16 height 16
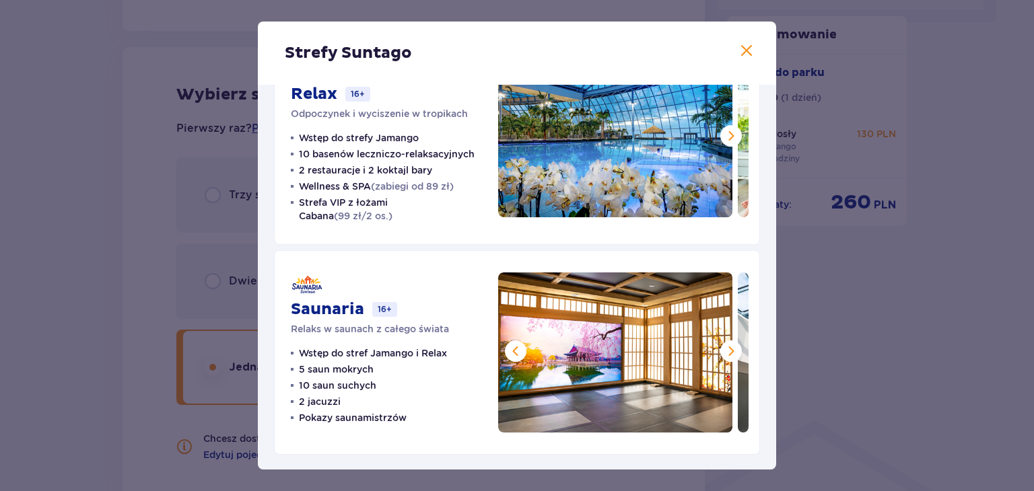
click at [733, 355] on span at bounding box center [731, 351] width 16 height 16
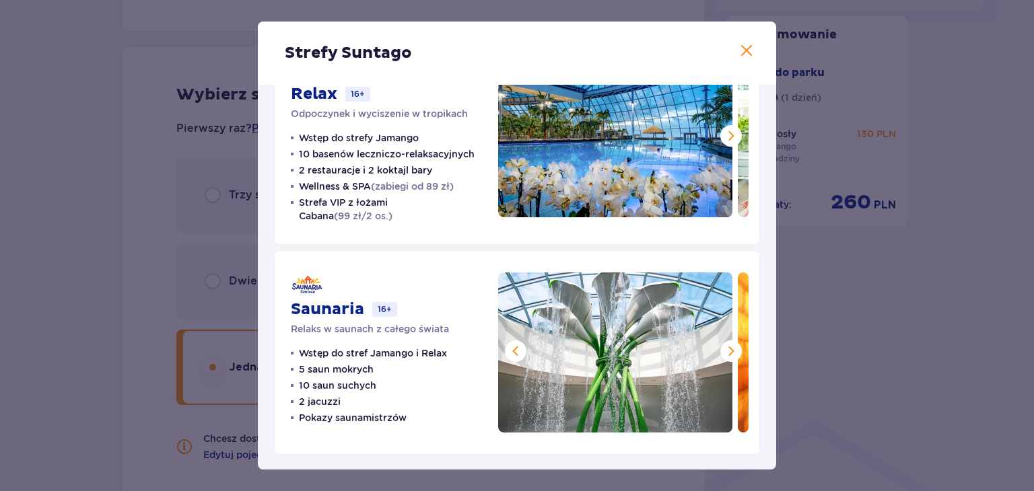
click at [735, 351] on span at bounding box center [731, 351] width 16 height 16
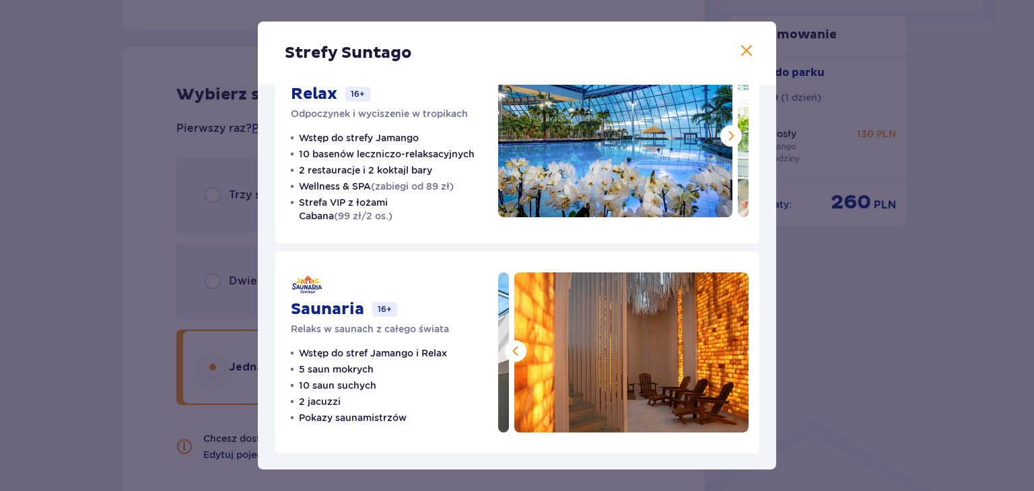
click at [735, 349] on img at bounding box center [631, 353] width 234 height 160
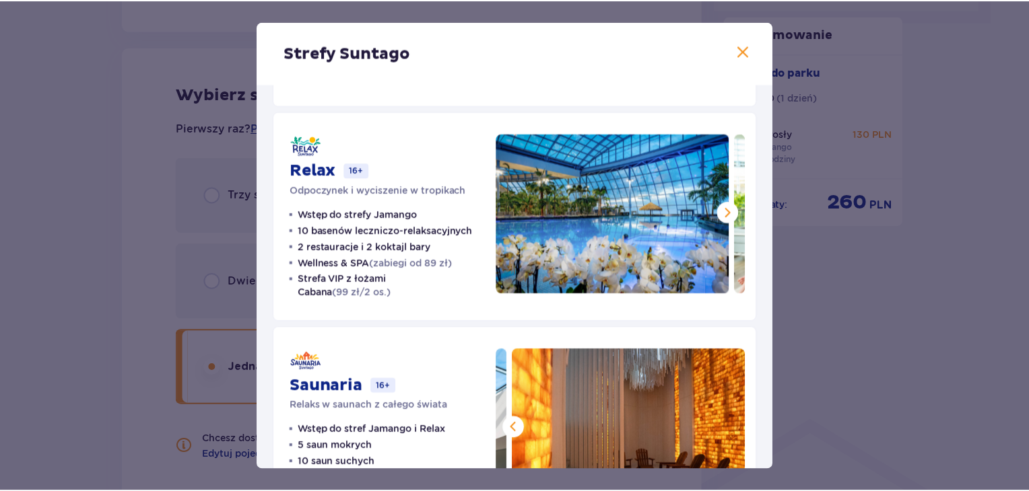
scroll to position [79, 0]
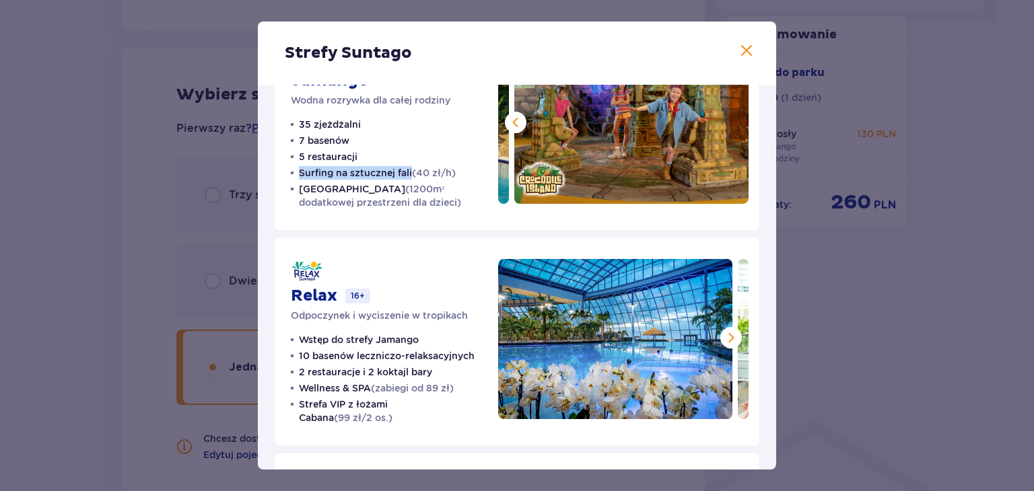
click at [740, 52] on span at bounding box center [747, 51] width 16 height 16
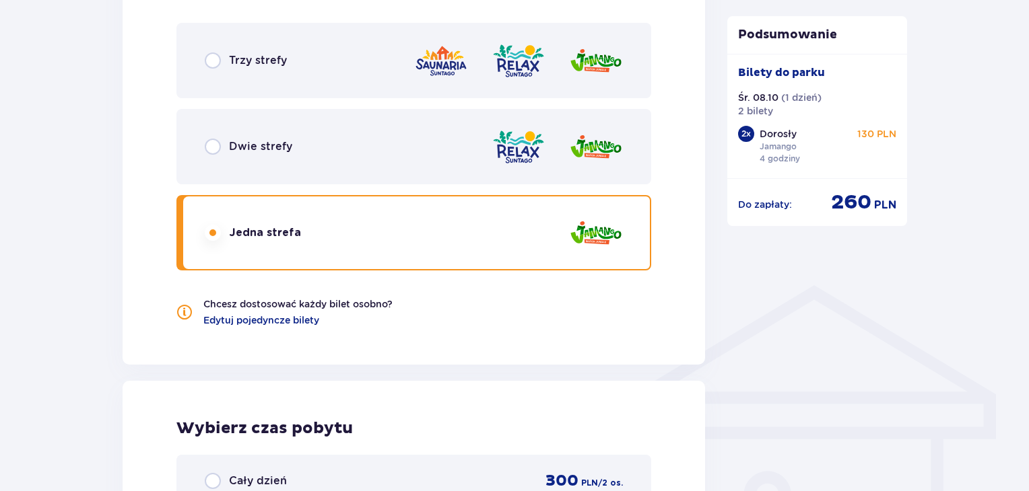
click at [306, 143] on div "Dwie strefy" at bounding box center [413, 146] width 475 height 75
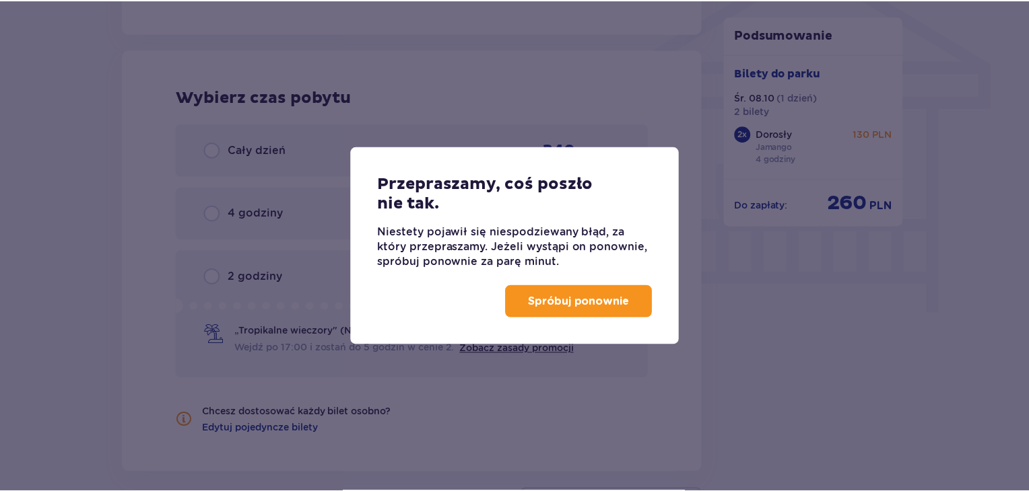
scroll to position [1157, 0]
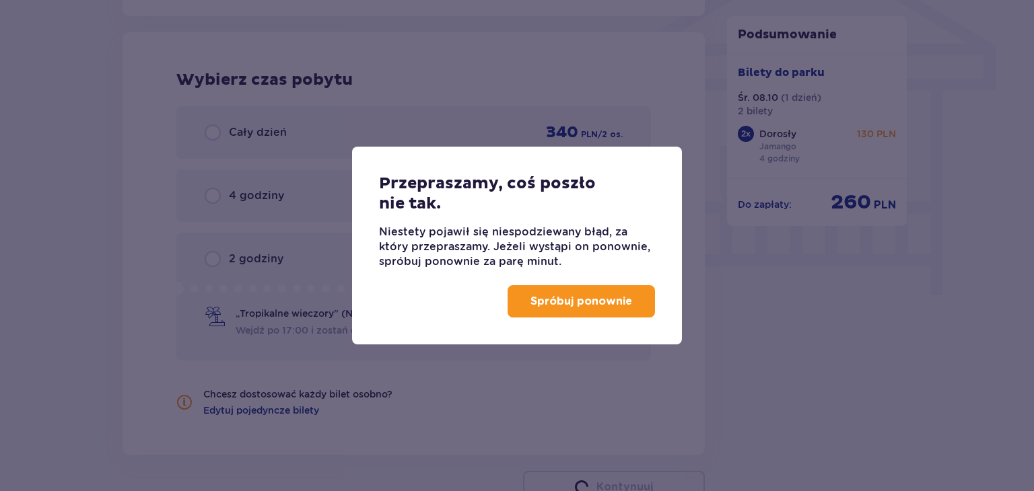
click at [605, 324] on div "Spróbuj ponownie" at bounding box center [517, 306] width 330 height 75
click at [597, 300] on p "Spróbuj ponownie" at bounding box center [582, 301] width 102 height 15
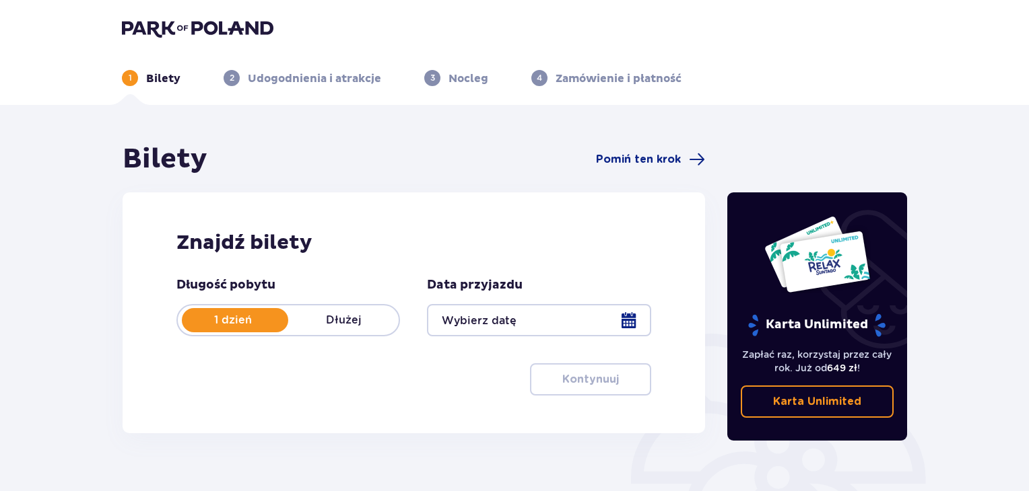
click at [577, 320] on div at bounding box center [539, 320] width 224 height 32
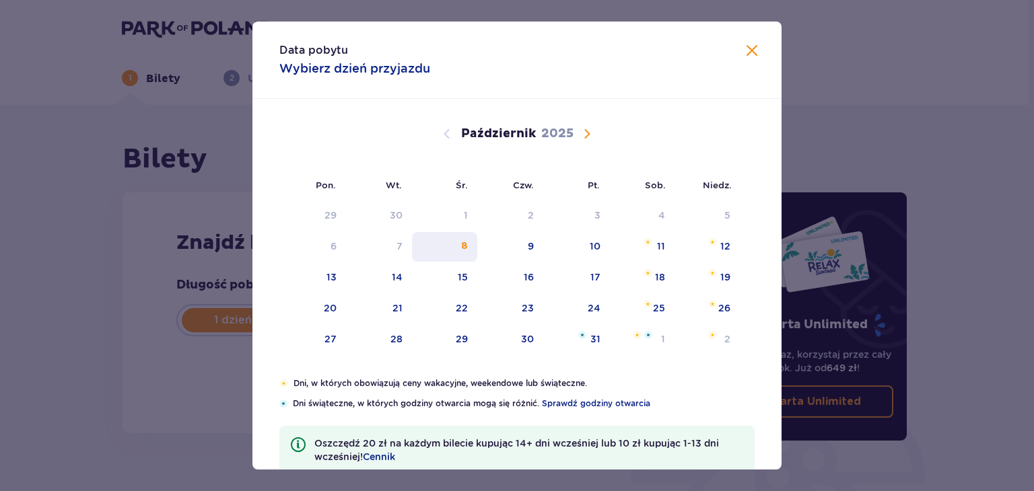
click at [464, 242] on div "8" at bounding box center [464, 246] width 7 height 13
type input "[DATE]"
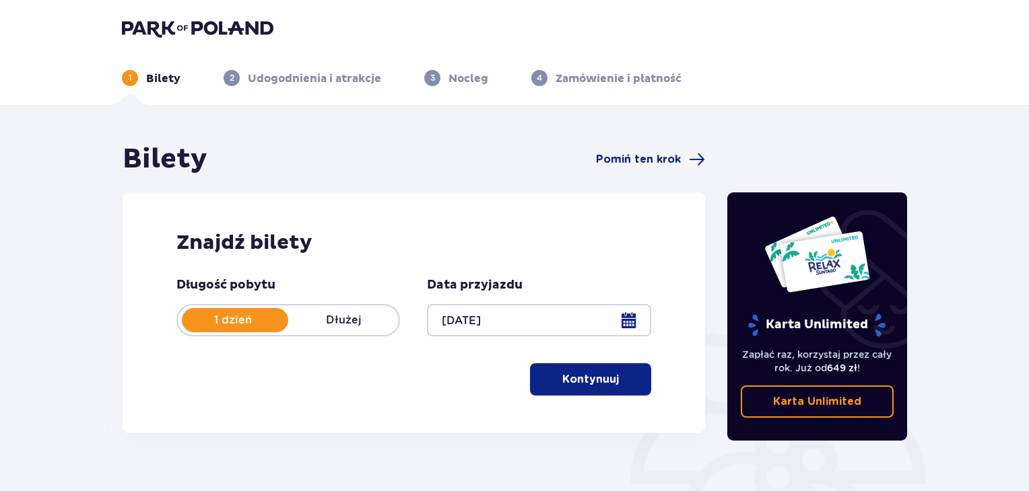
click at [580, 380] on p "Kontynuuj" at bounding box center [590, 379] width 57 height 15
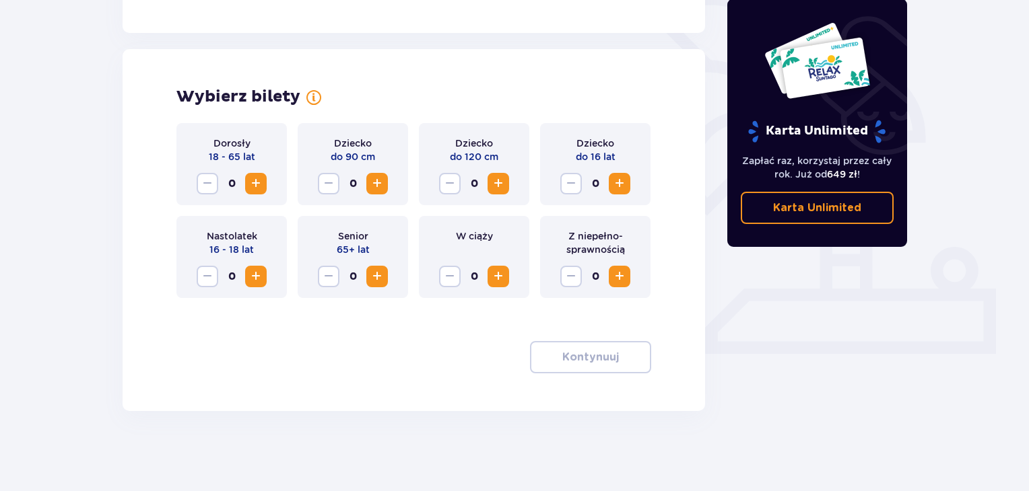
scroll to position [342, 0]
click at [263, 184] on span "Zwiększ" at bounding box center [256, 183] width 16 height 16
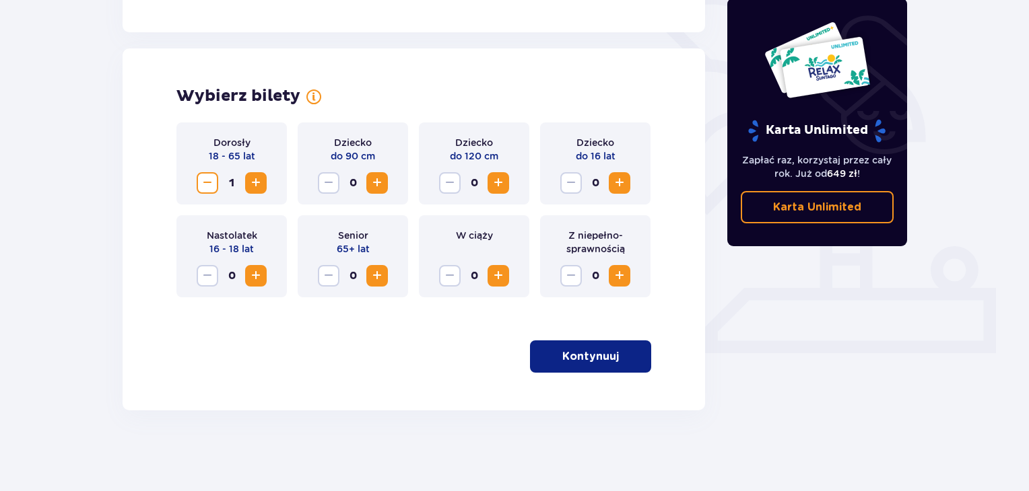
click at [619, 358] on span "button" at bounding box center [621, 357] width 16 height 16
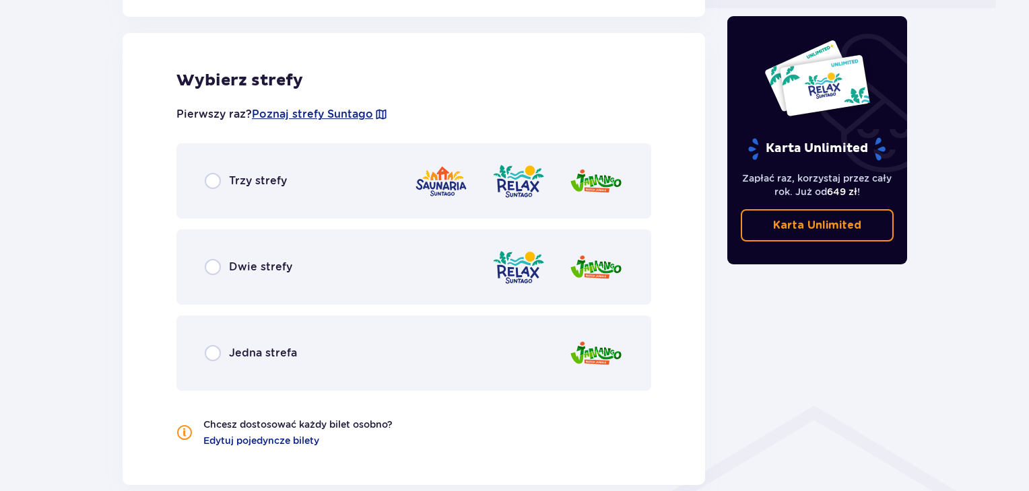
scroll to position [688, 0]
click at [277, 269] on span "Dwie strefy" at bounding box center [260, 266] width 63 height 15
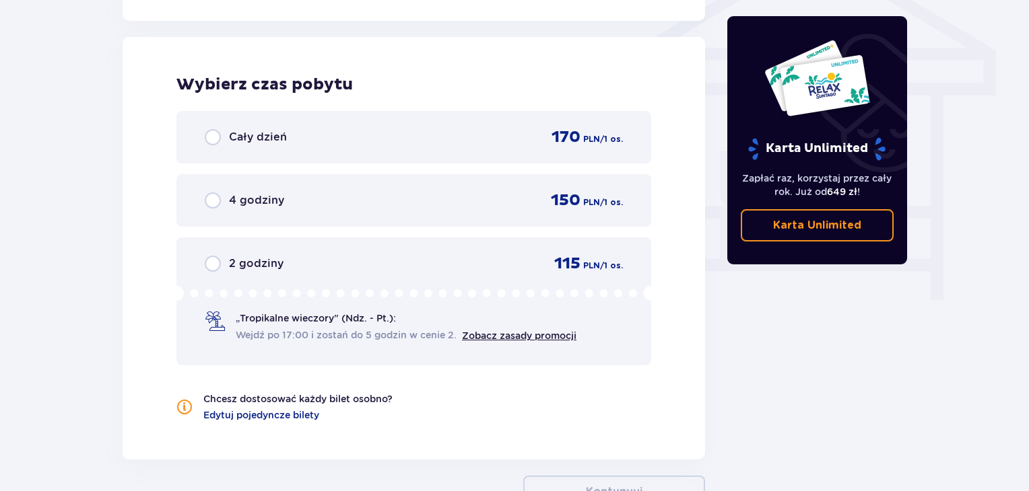
scroll to position [1157, 0]
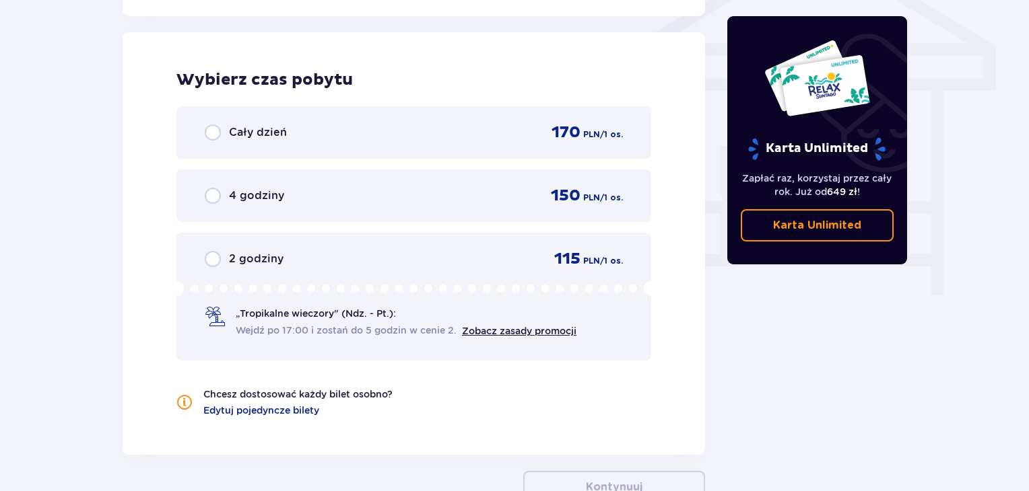
click at [218, 190] on input "radio" at bounding box center [213, 196] width 16 height 16
radio input "true"
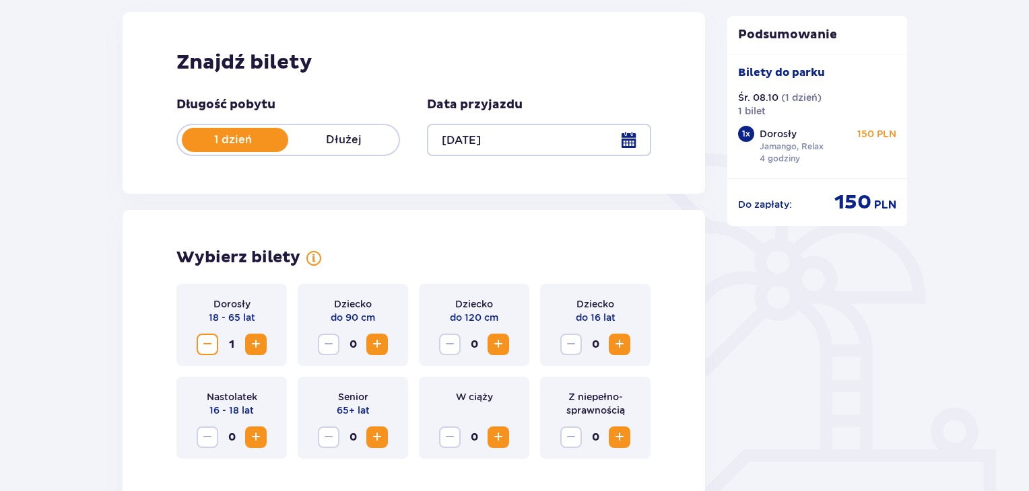
scroll to position [246, 0]
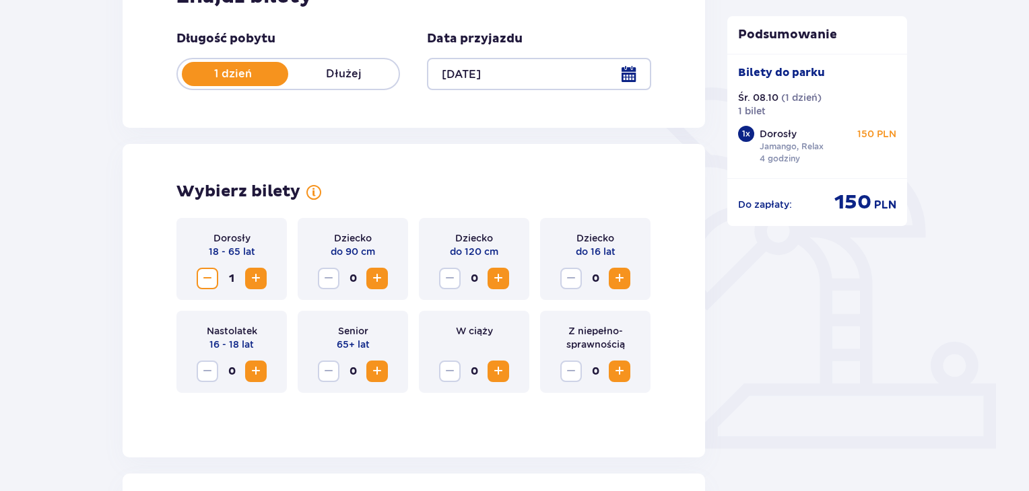
click at [260, 279] on span "Zwiększ" at bounding box center [256, 279] width 16 height 16
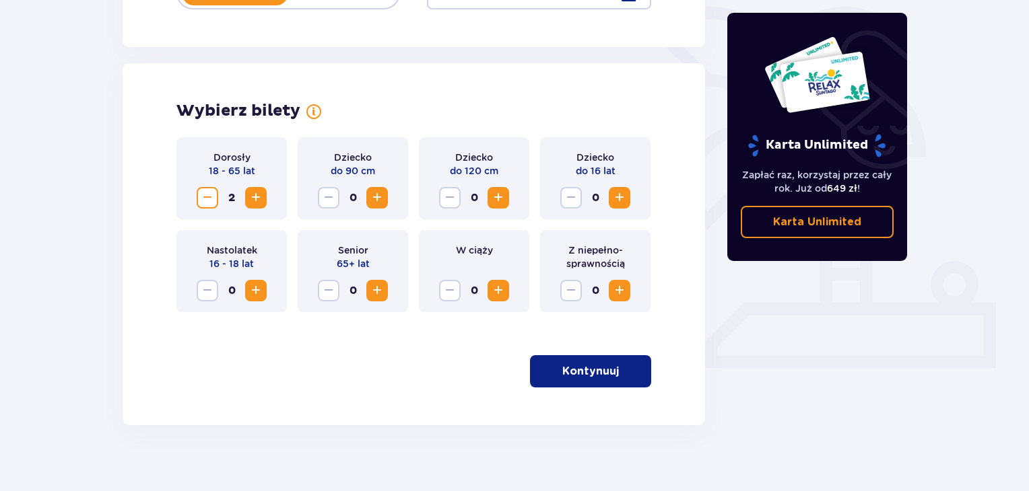
scroll to position [342, 0]
